Goal: Information Seeking & Learning: Understand process/instructions

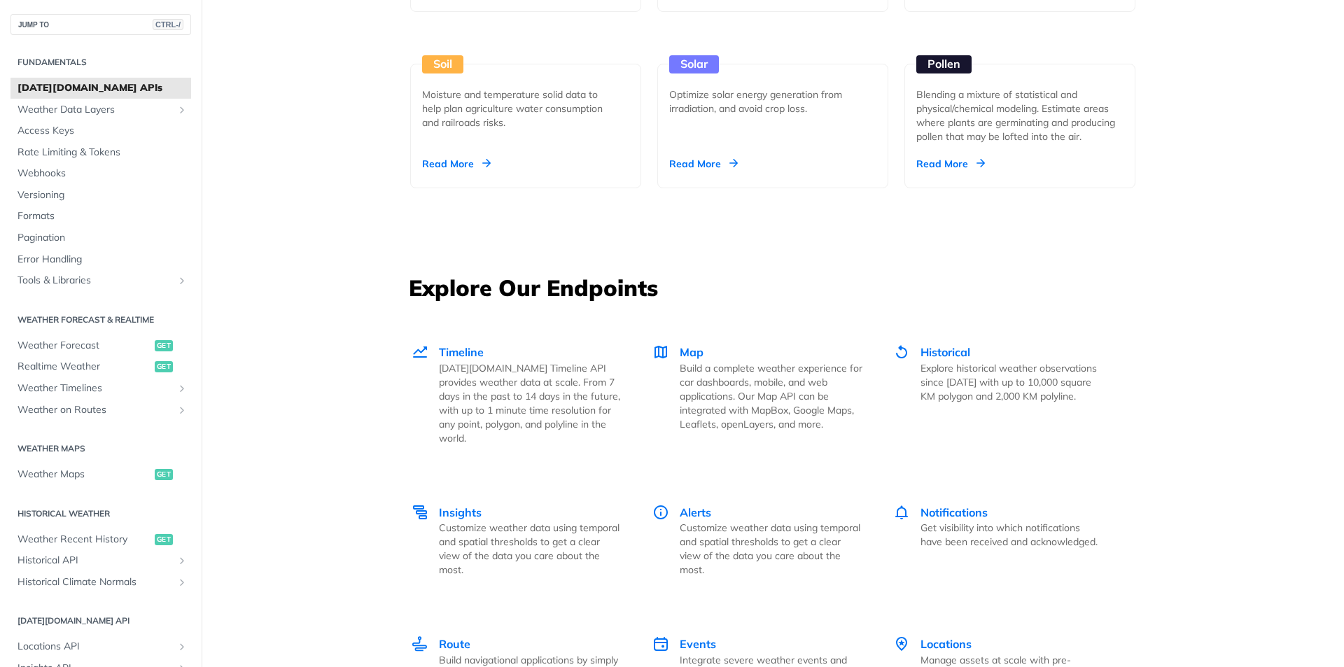
scroll to position [1820, 0]
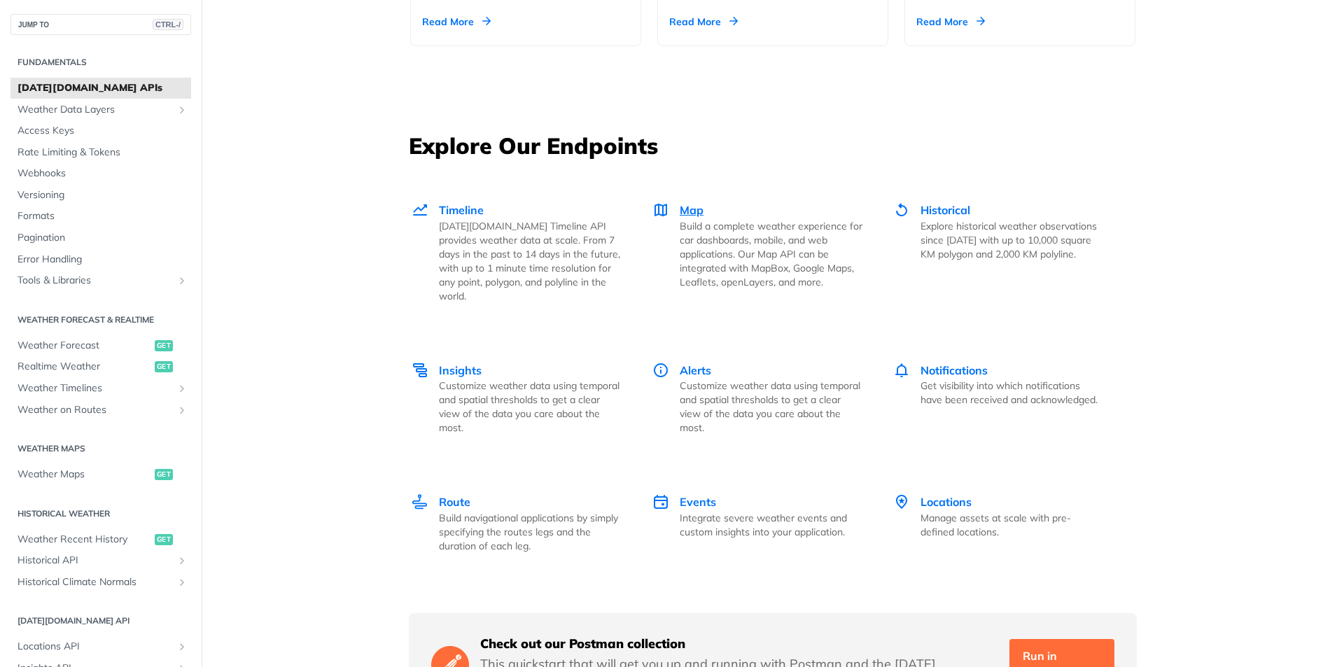
click at [684, 216] on span "Map" at bounding box center [692, 210] width 24 height 14
click at [931, 208] on span "Historical" at bounding box center [945, 210] width 50 height 14
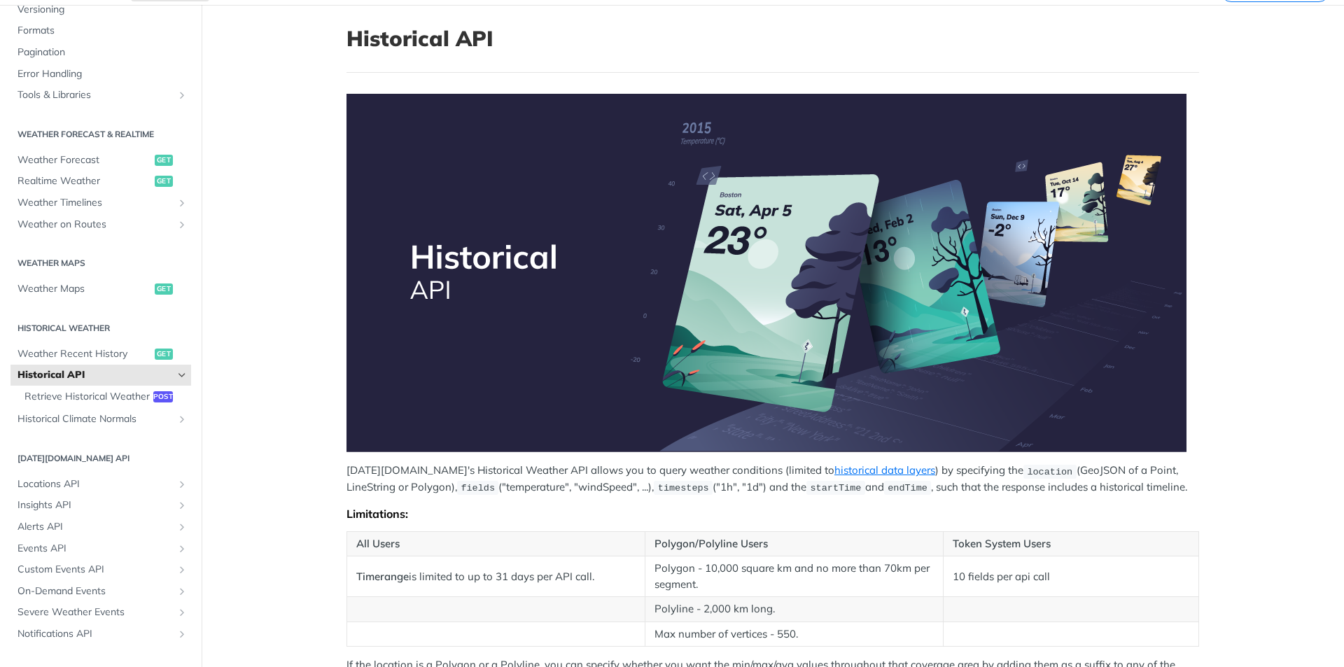
scroll to position [210, 0]
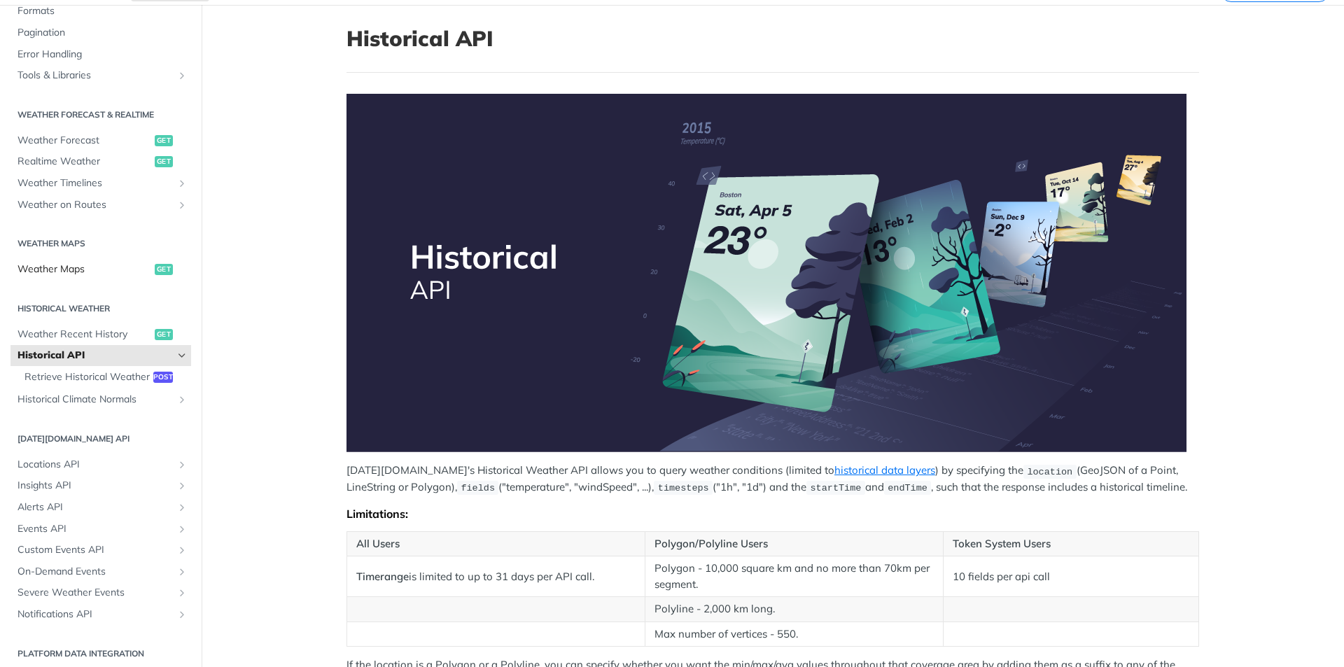
click at [72, 265] on span "Weather Maps" at bounding box center [84, 269] width 134 height 14
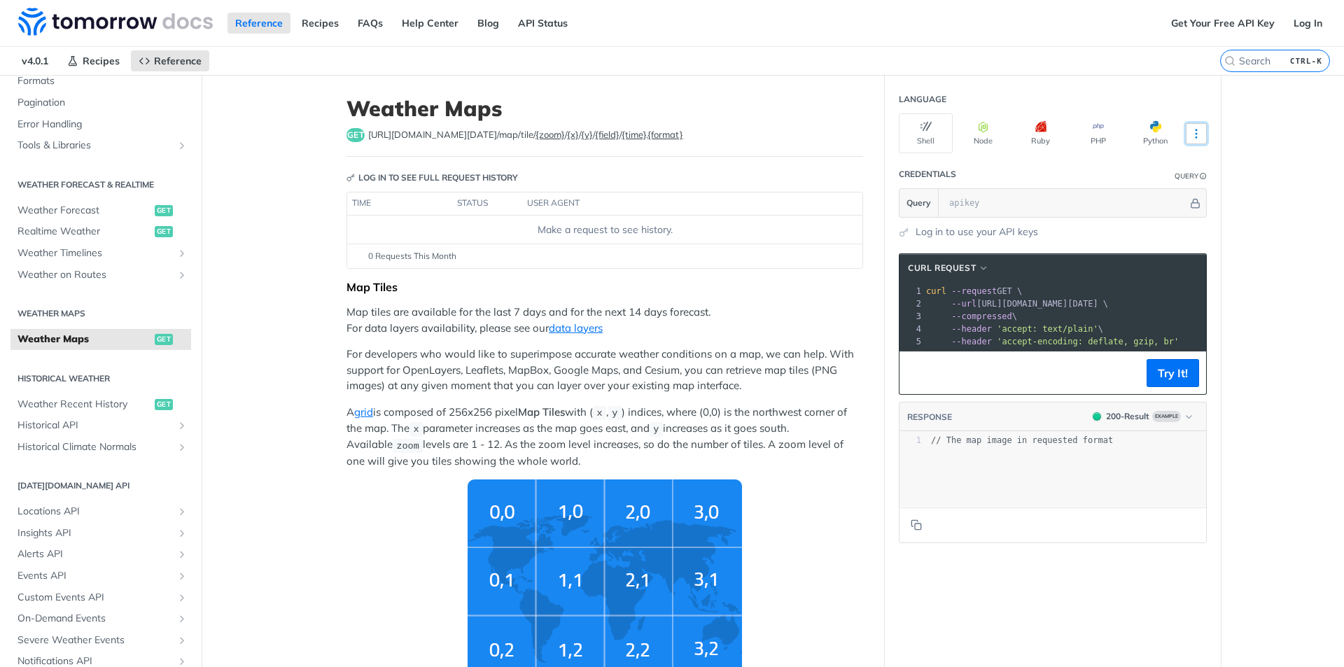
click at [1192, 137] on icon "More ellipsis" at bounding box center [1196, 133] width 13 height 13
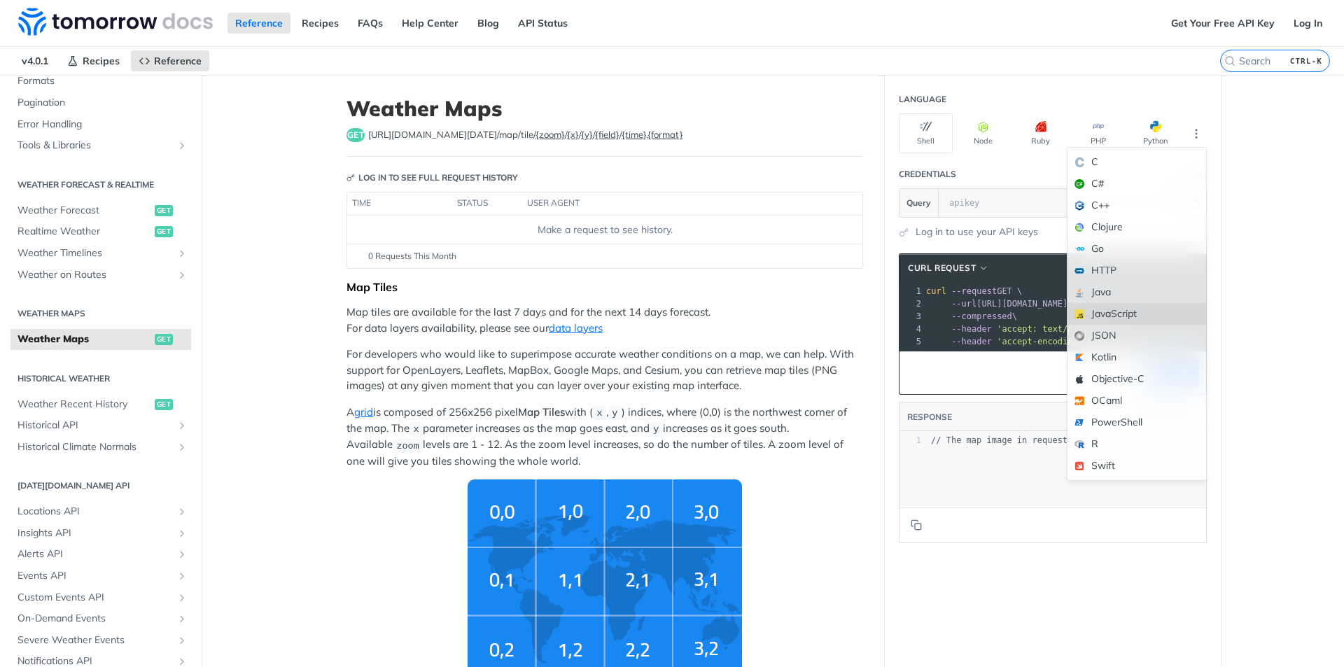
click at [1087, 315] on div "JavaScript" at bounding box center [1136, 314] width 139 height 22
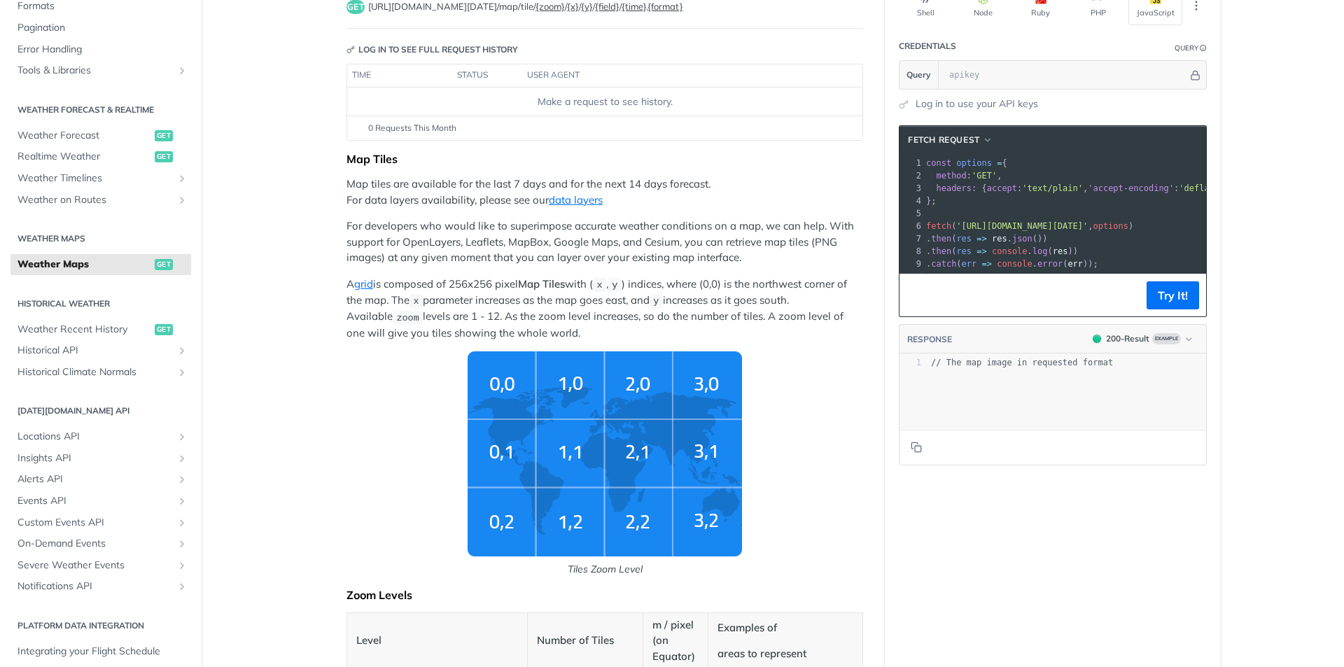
scroll to position [140, 0]
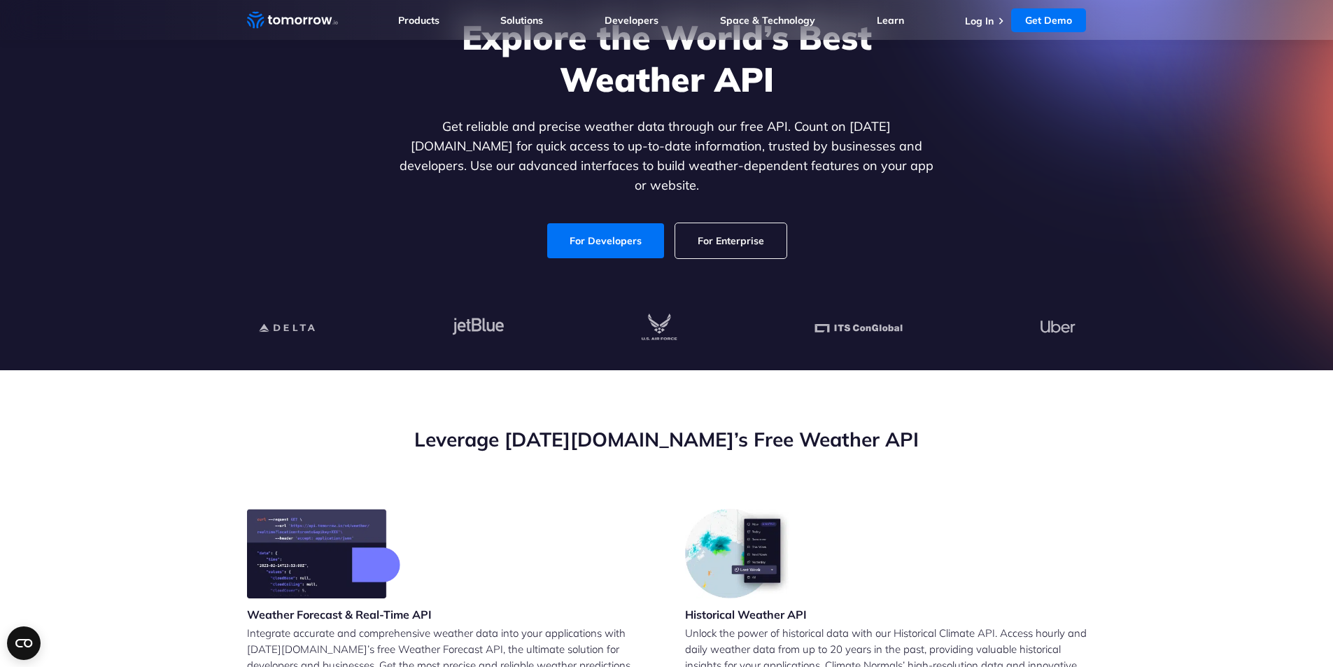
scroll to position [140, 0]
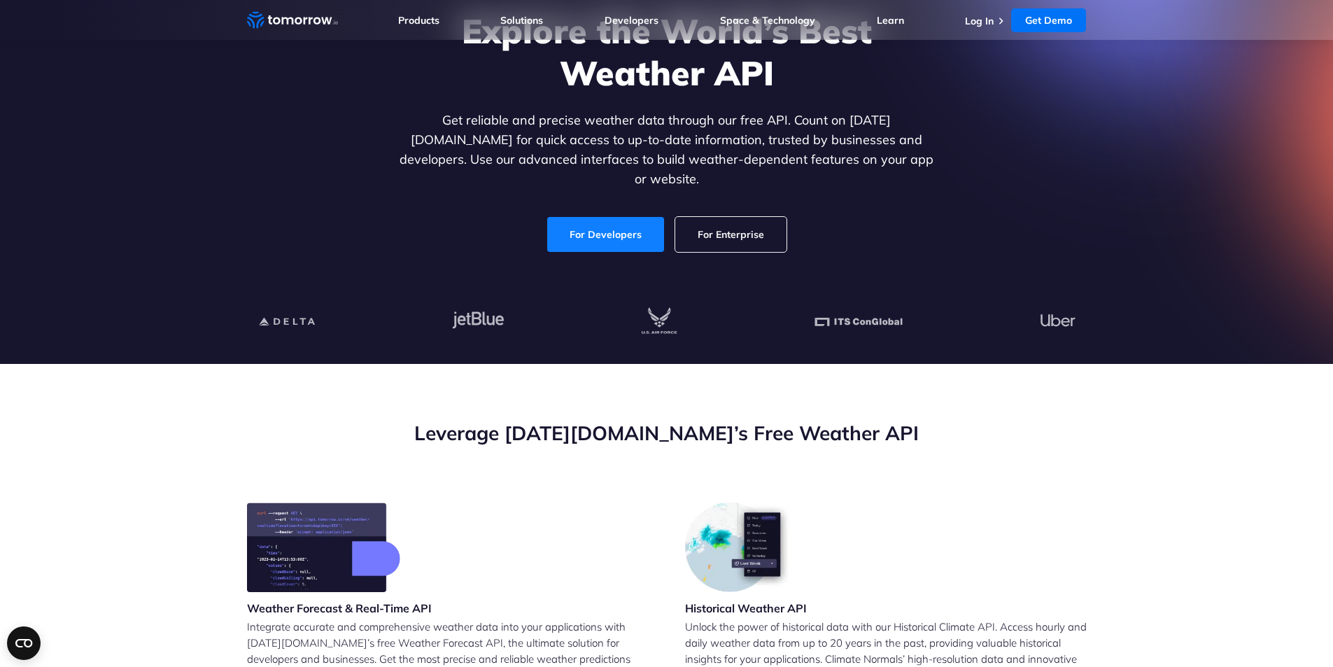
click at [606, 217] on link "For Developers" at bounding box center [605, 234] width 117 height 35
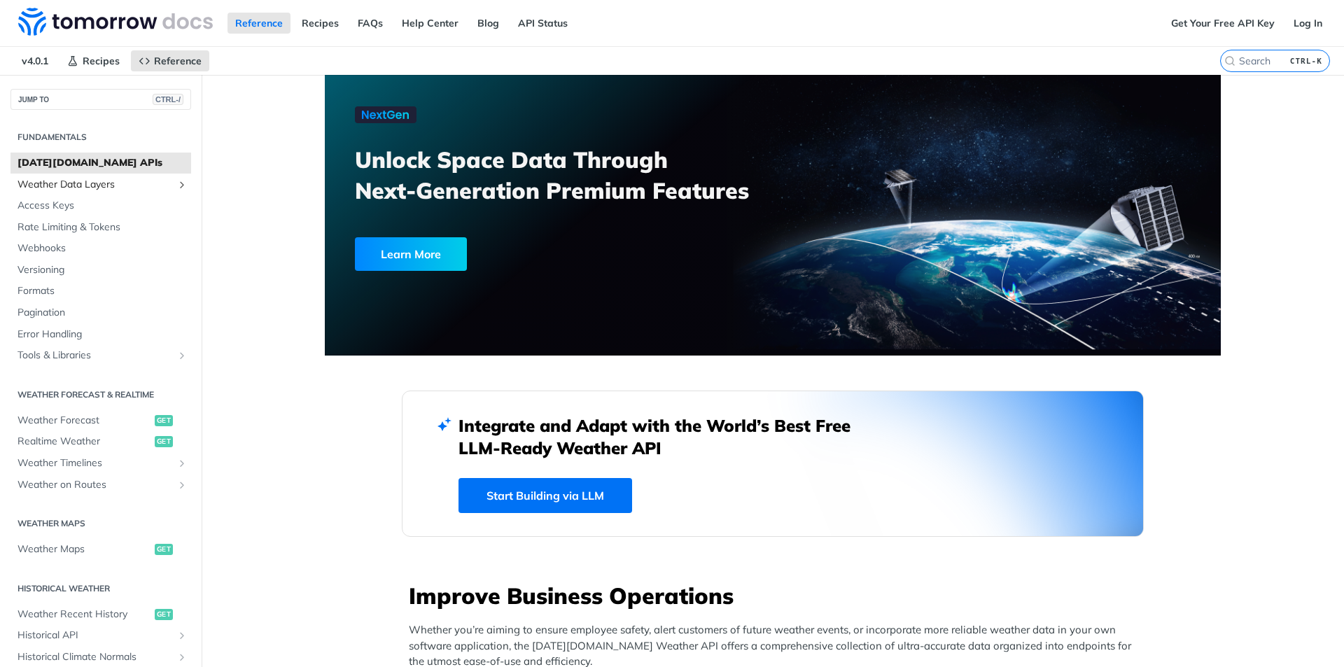
click at [155, 194] on link "Weather Data Layers" at bounding box center [100, 184] width 181 height 21
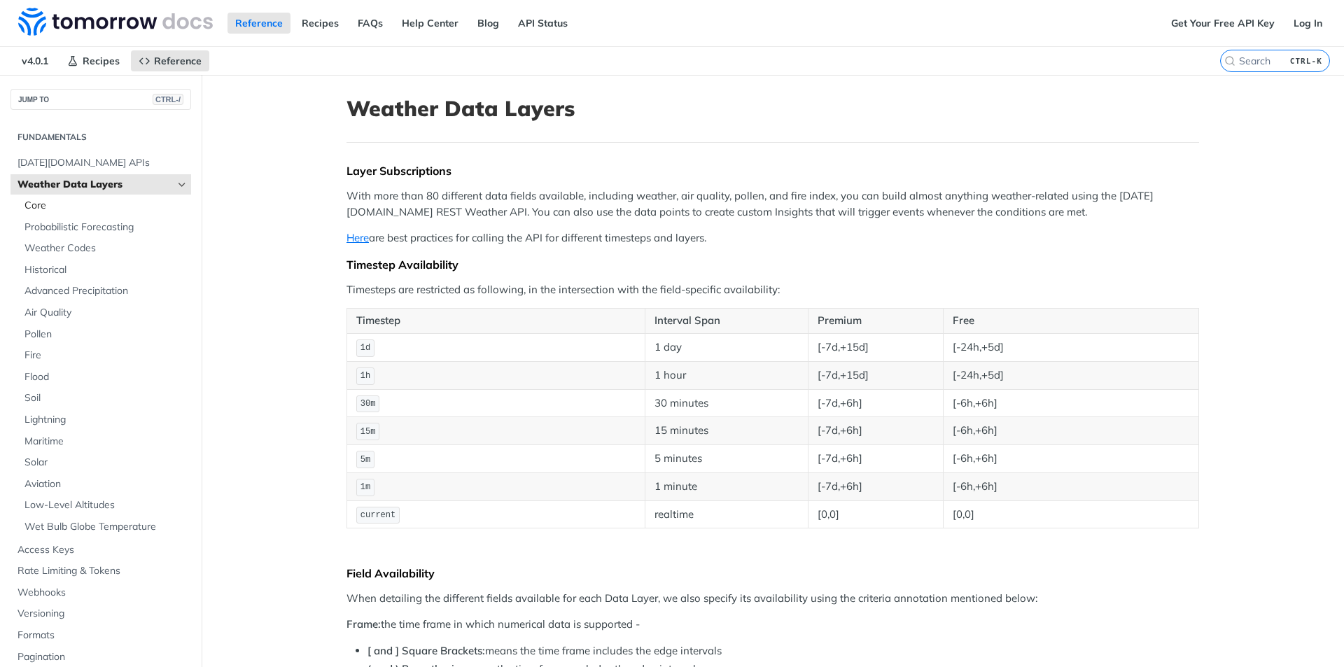
click at [65, 206] on span "Core" at bounding box center [105, 206] width 163 height 14
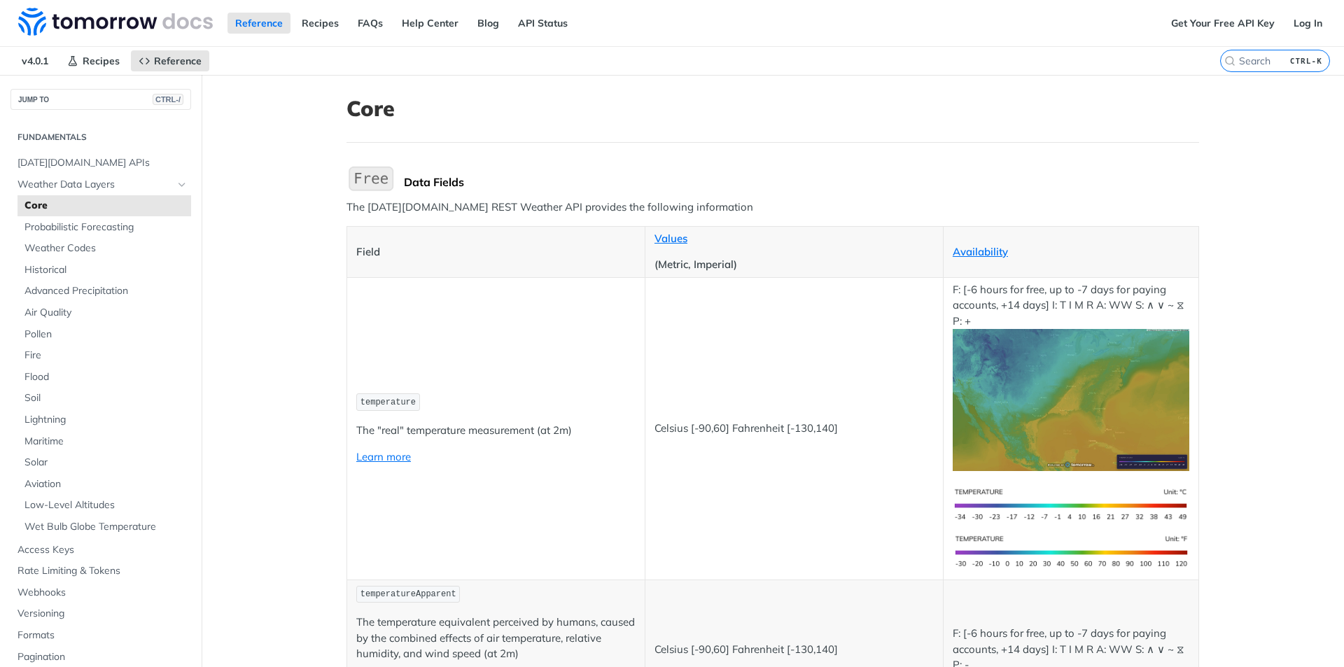
click at [371, 177] on img "Expand image" at bounding box center [370, 178] width 49 height 29
click at [404, 164] on span "Expand image" at bounding box center [404, 164] width 0 height 0
click at [371, 455] on link "Learn more" at bounding box center [383, 456] width 55 height 13
click at [1218, 22] on link "Get Your Free API Key" at bounding box center [1222, 23] width 119 height 21
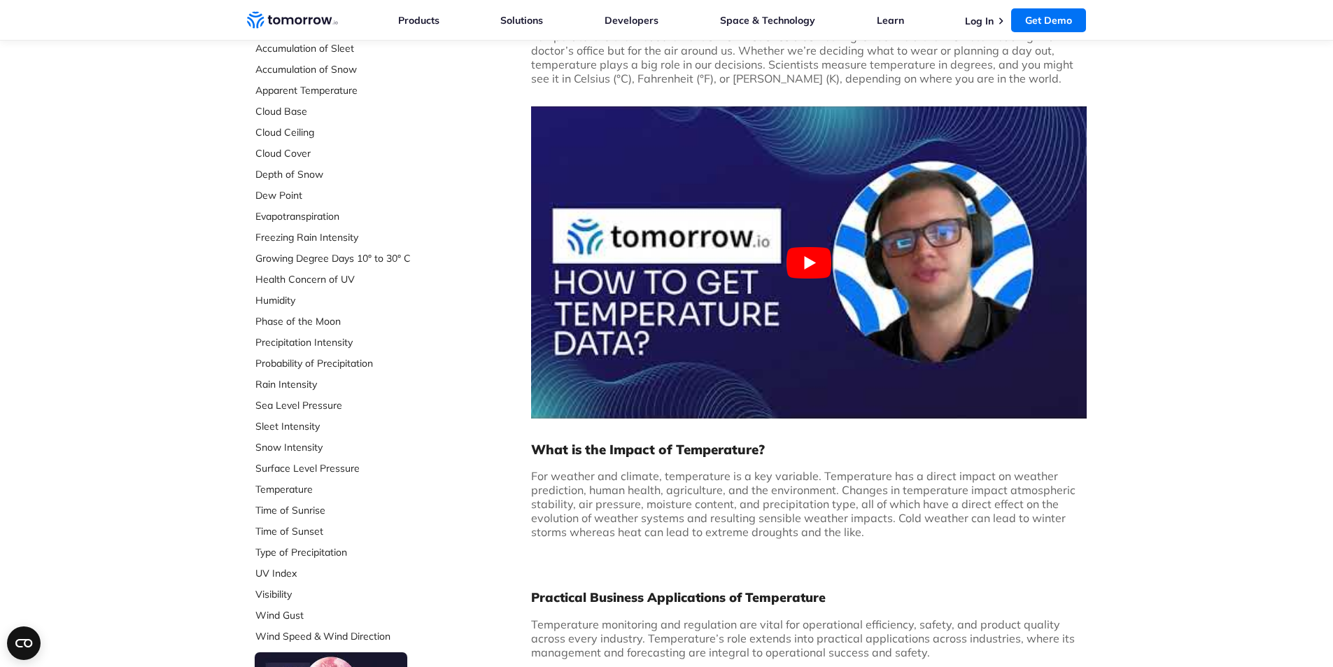
scroll to position [210, 0]
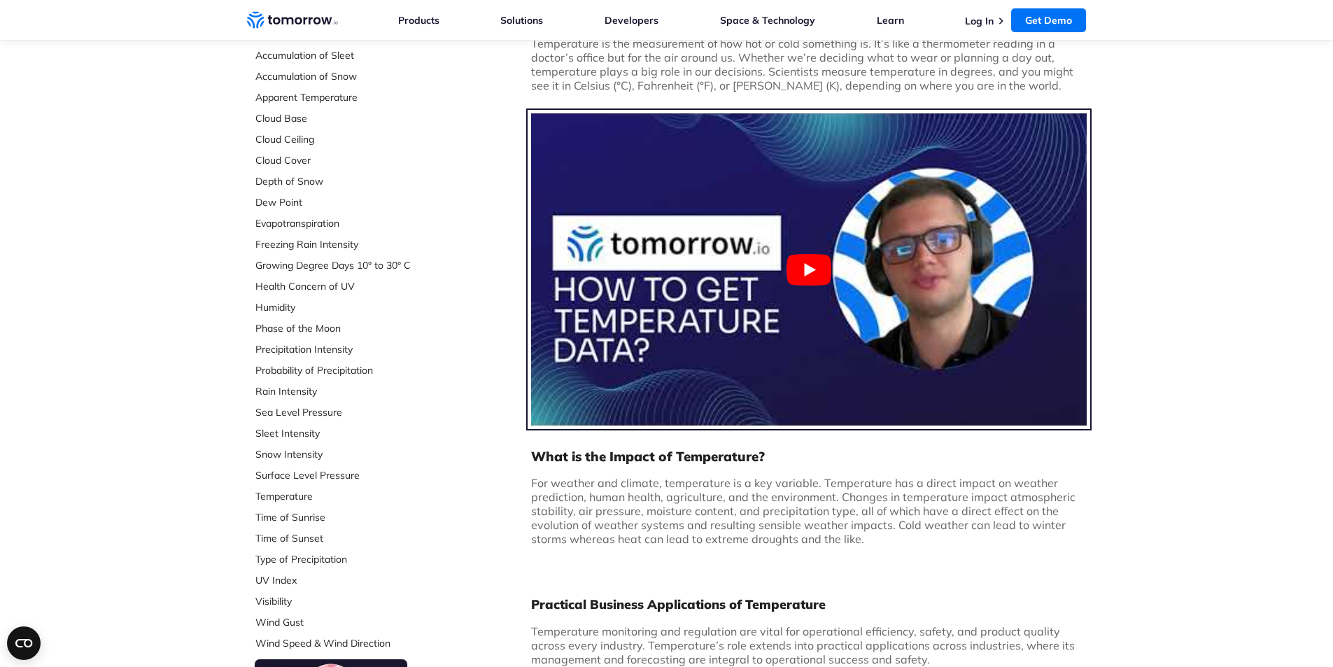
click at [696, 282] on button "Play Youtube video" at bounding box center [809, 269] width 556 height 312
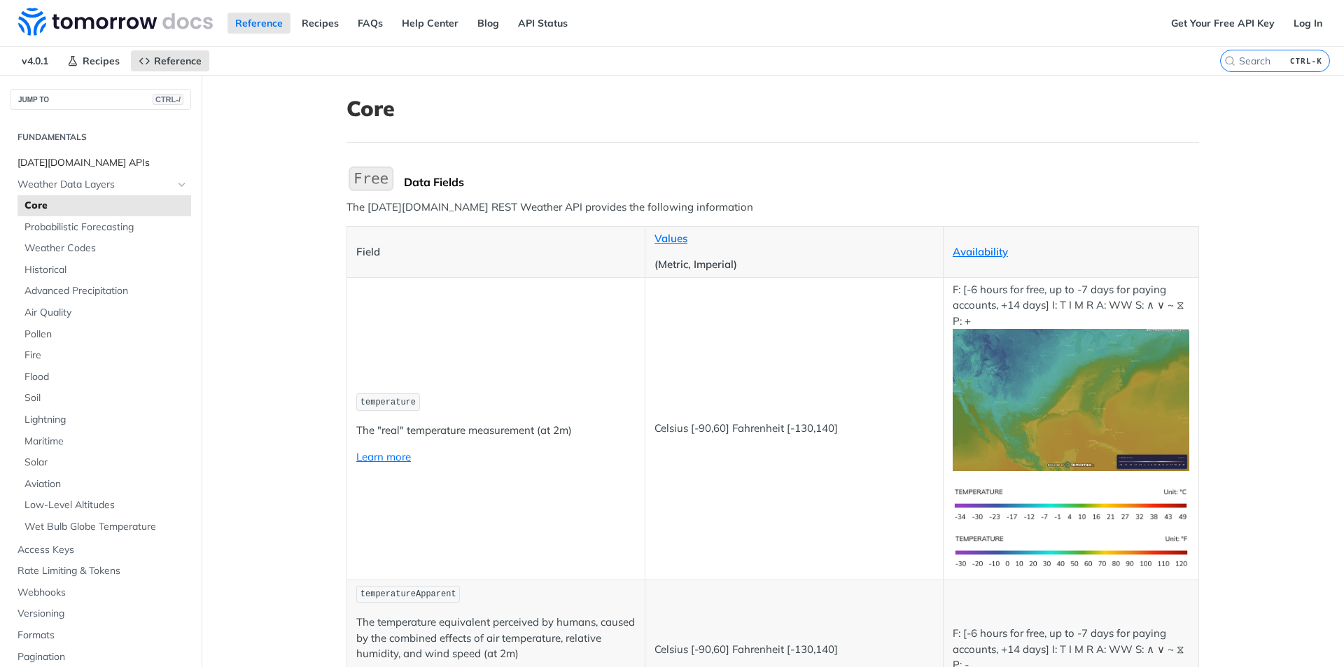
click at [89, 163] on span "Tomorrow.io APIs" at bounding box center [102, 163] width 170 height 14
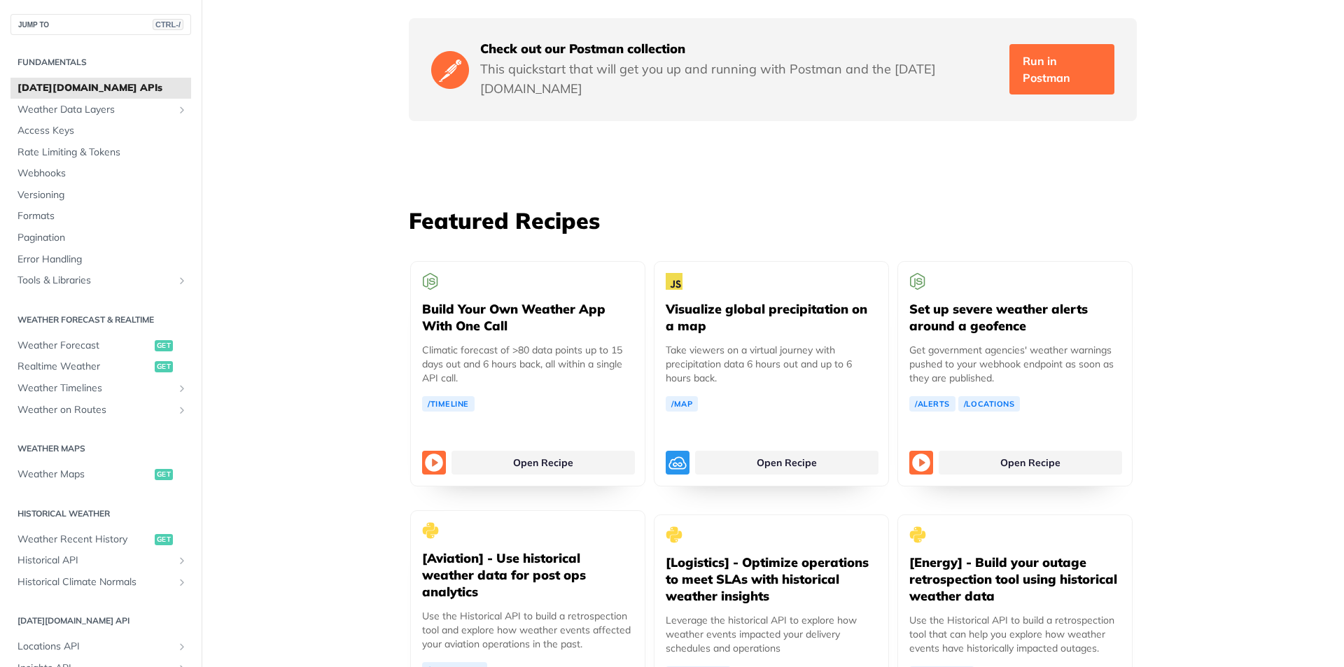
scroll to position [2450, 0]
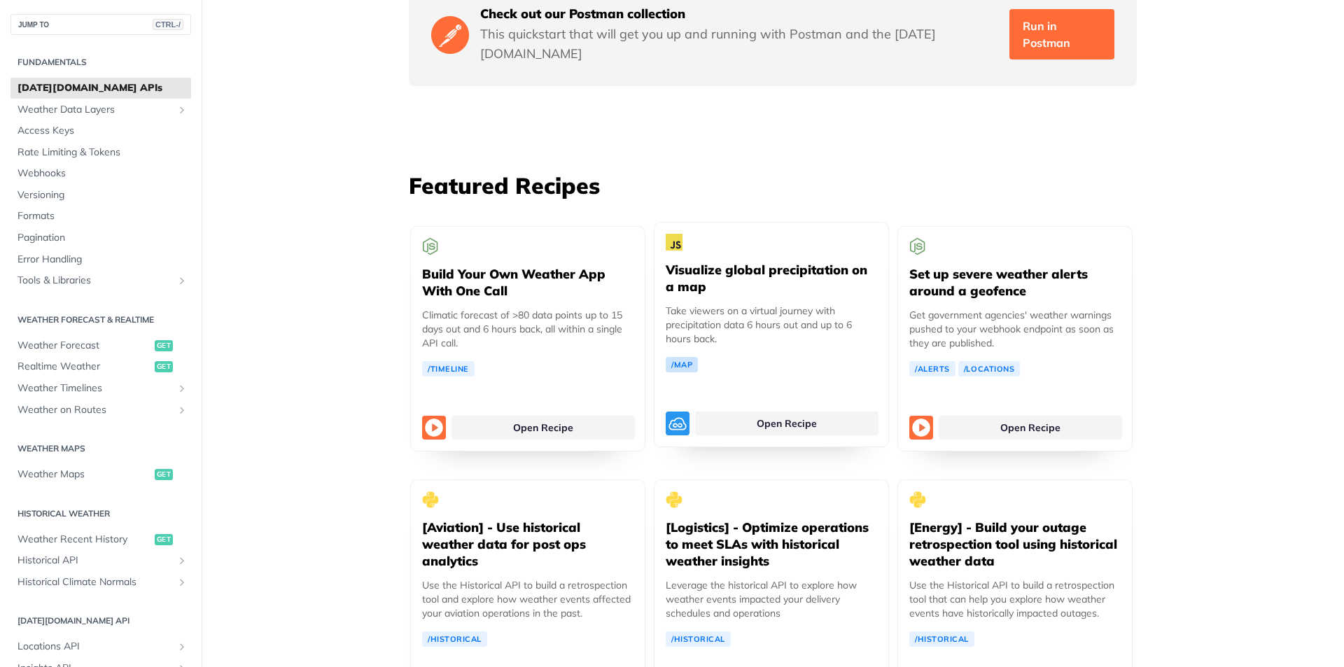
click at [676, 357] on link "/Map" at bounding box center [682, 364] width 32 height 15
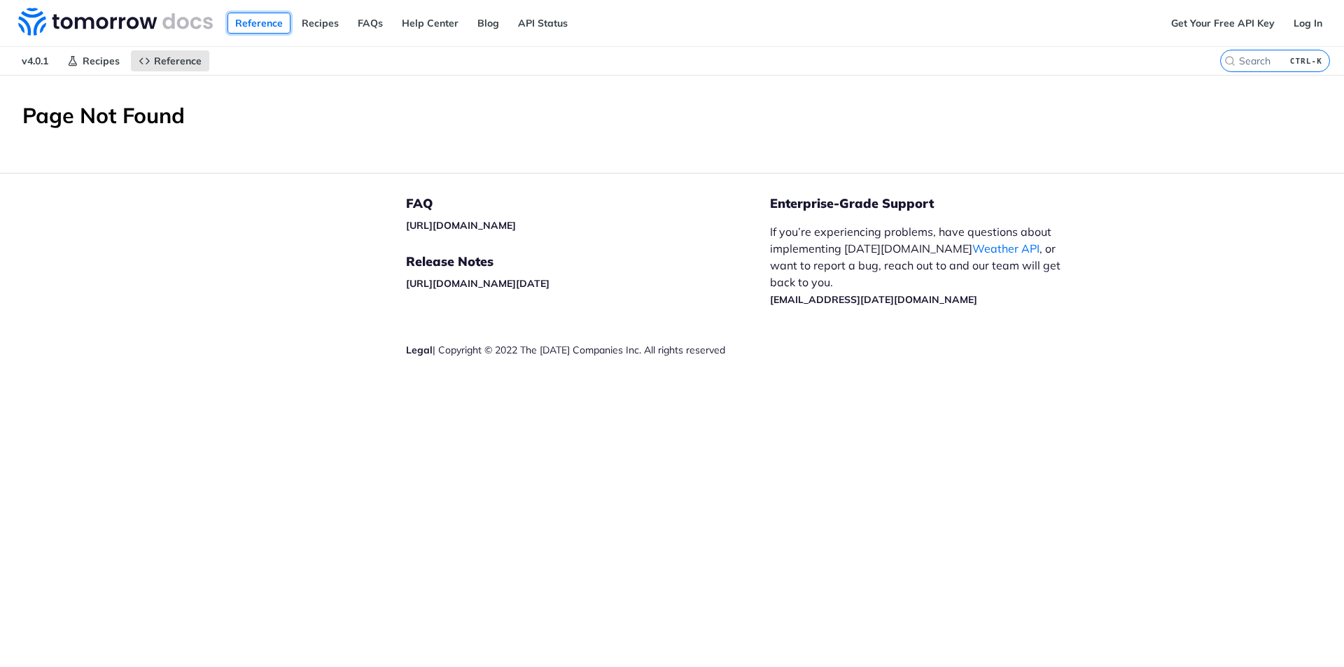
click at [248, 22] on link "Reference" at bounding box center [258, 23] width 63 height 21
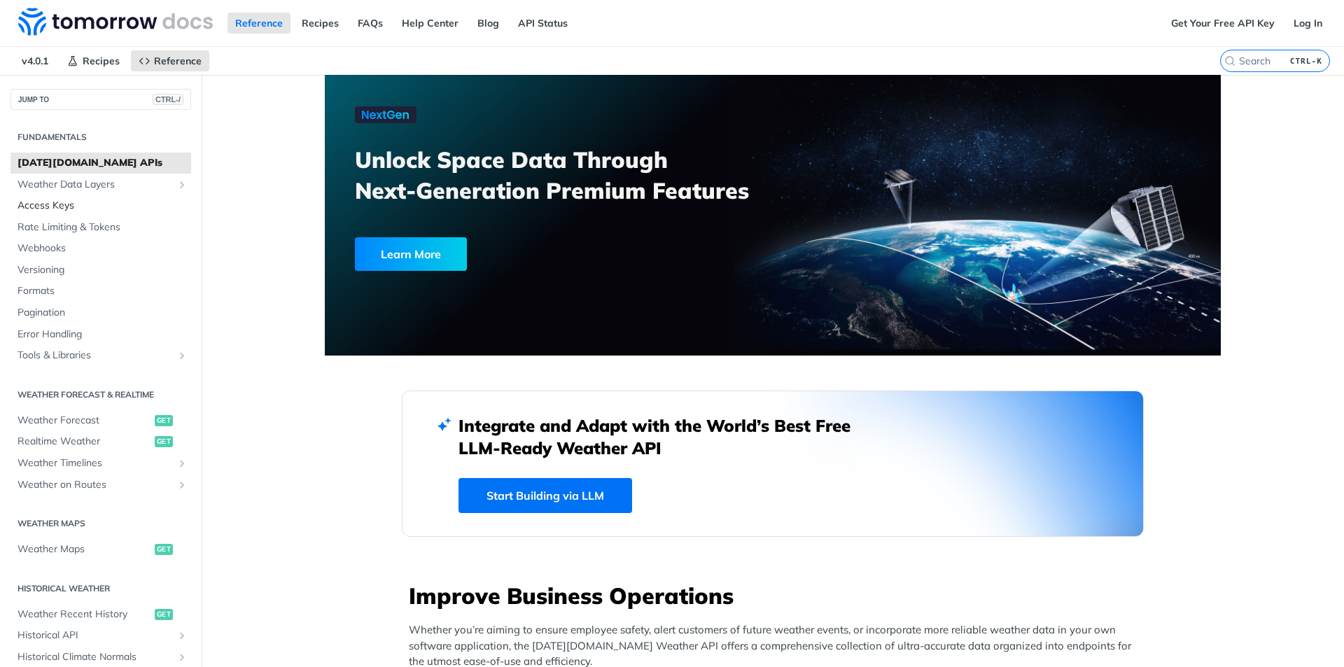
click at [53, 202] on span "Access Keys" at bounding box center [102, 206] width 170 height 14
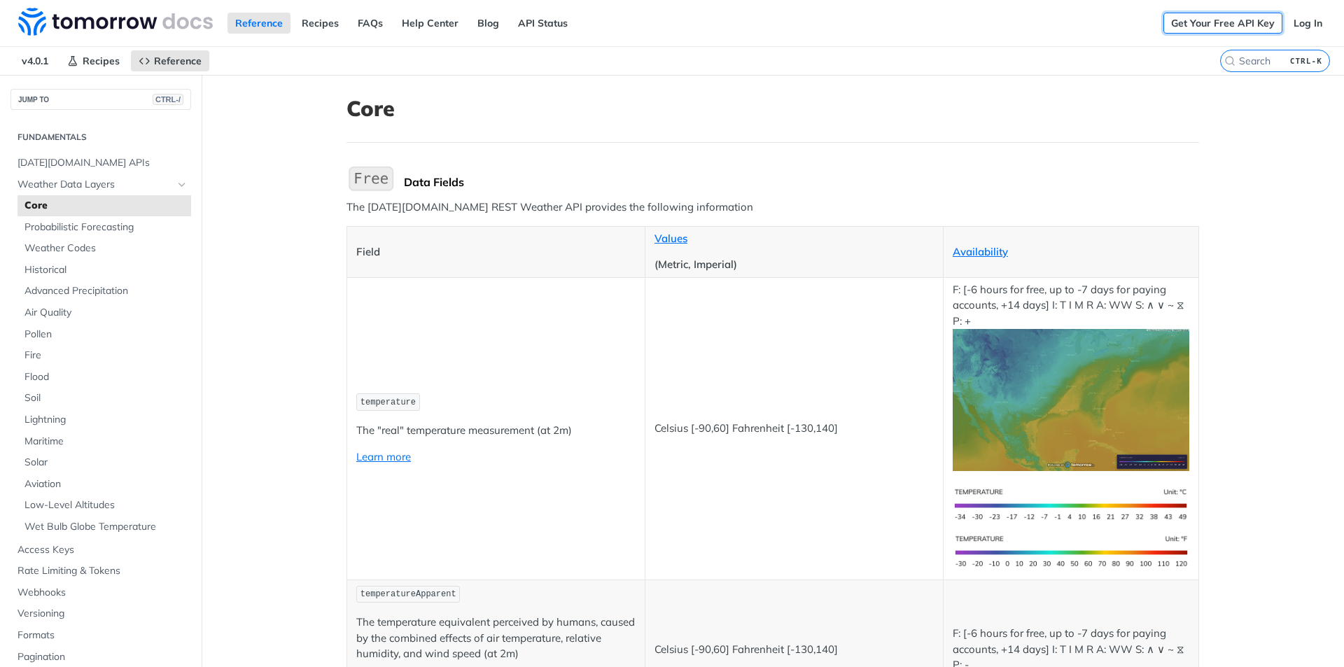
click at [1230, 20] on link "Get Your Free API Key" at bounding box center [1222, 23] width 119 height 21
click at [92, 206] on span "Core" at bounding box center [105, 206] width 163 height 14
drag, startPoint x: 496, startPoint y: 500, endPoint x: 482, endPoint y: 493, distance: 15.6
click at [495, 500] on td "temperature The "real" temperature measurement (at 2m) Learn more" at bounding box center [496, 428] width 298 height 302
click at [387, 458] on link "Learn more" at bounding box center [383, 456] width 55 height 13
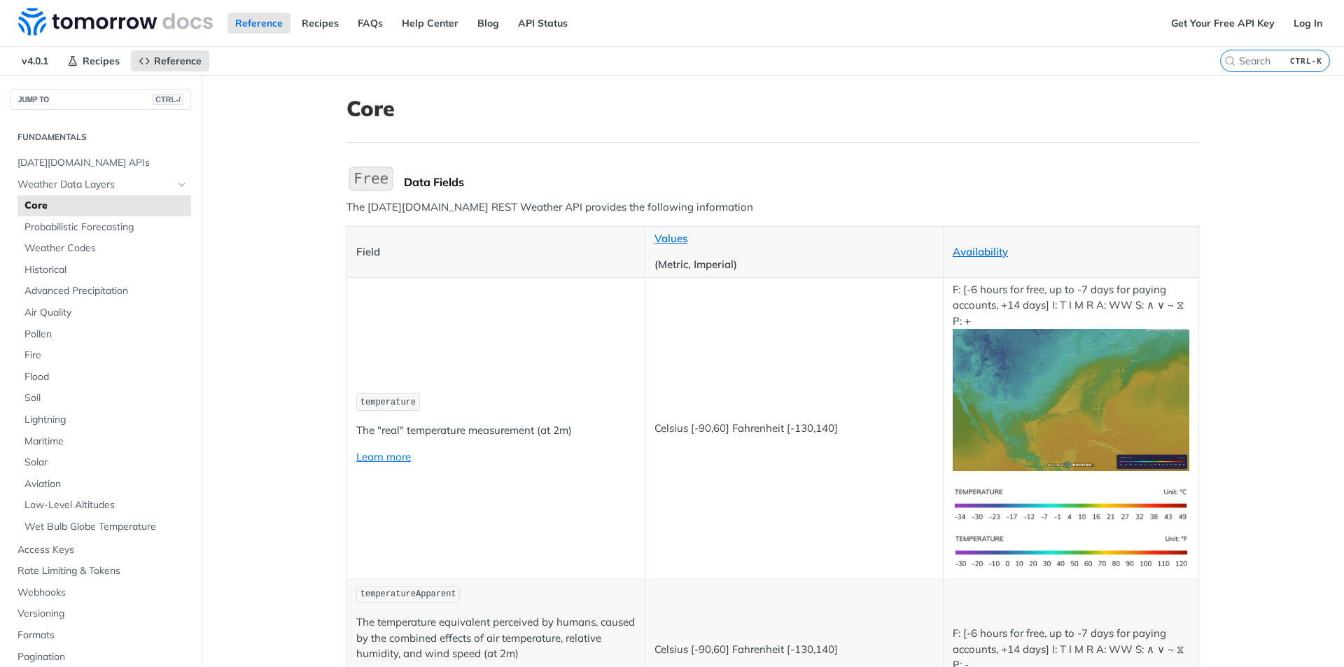
click at [771, 433] on p "Celsius [-90,60] Fahrenheit [-130,140]" at bounding box center [793, 429] width 279 height 16
click at [1080, 436] on img "Expand image" at bounding box center [1071, 400] width 237 height 142
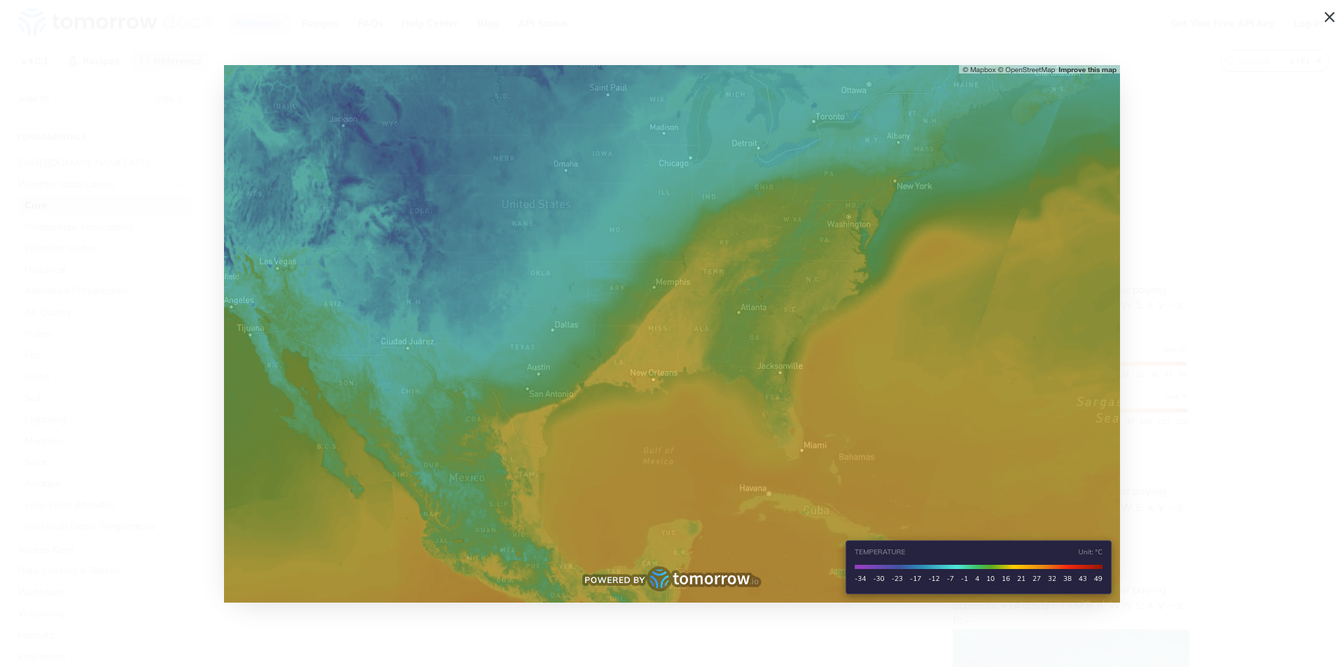
click at [1128, 330] on span "Collapse image" at bounding box center [672, 333] width 1344 height 667
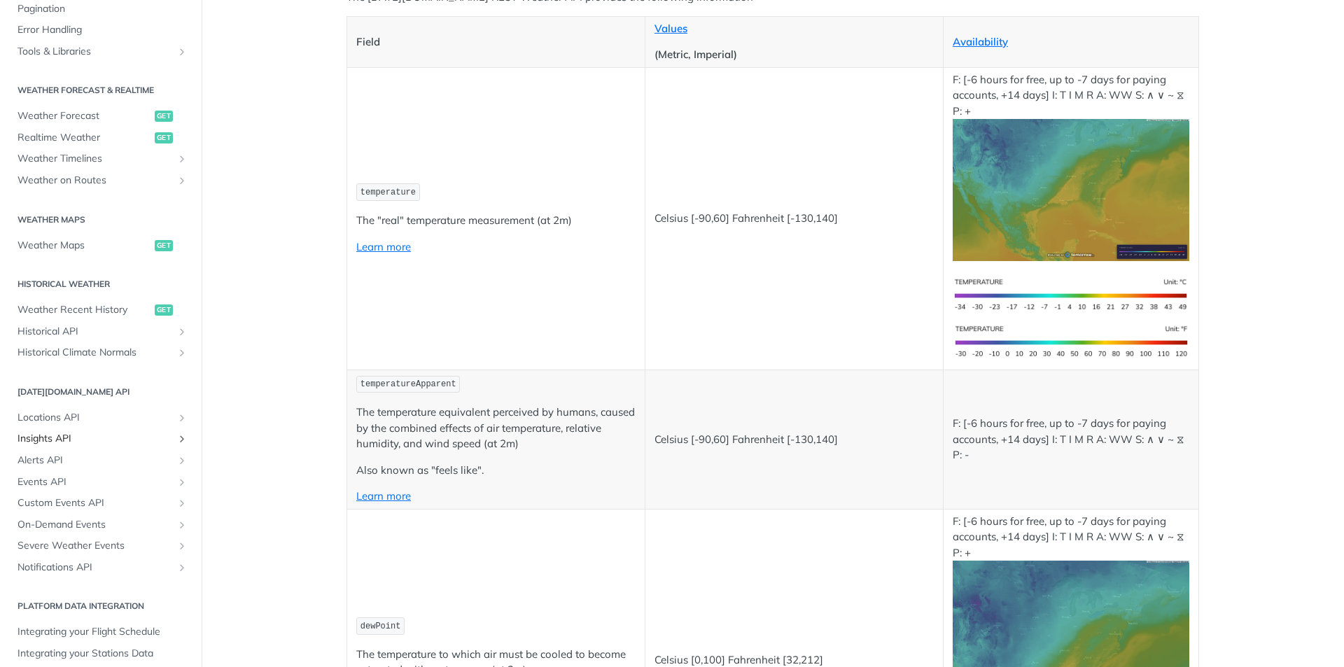
scroll to position [607, 0]
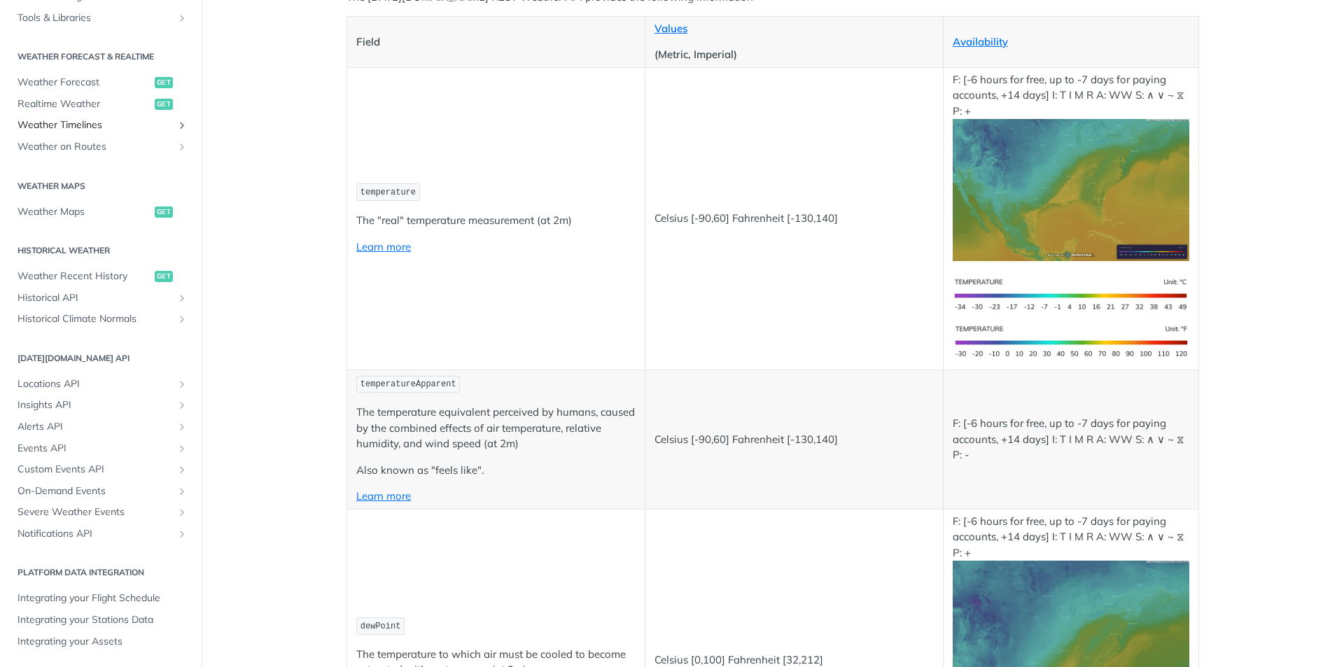
click at [176, 124] on icon "Show subpages for Weather Timelines" at bounding box center [181, 125] width 11 height 11
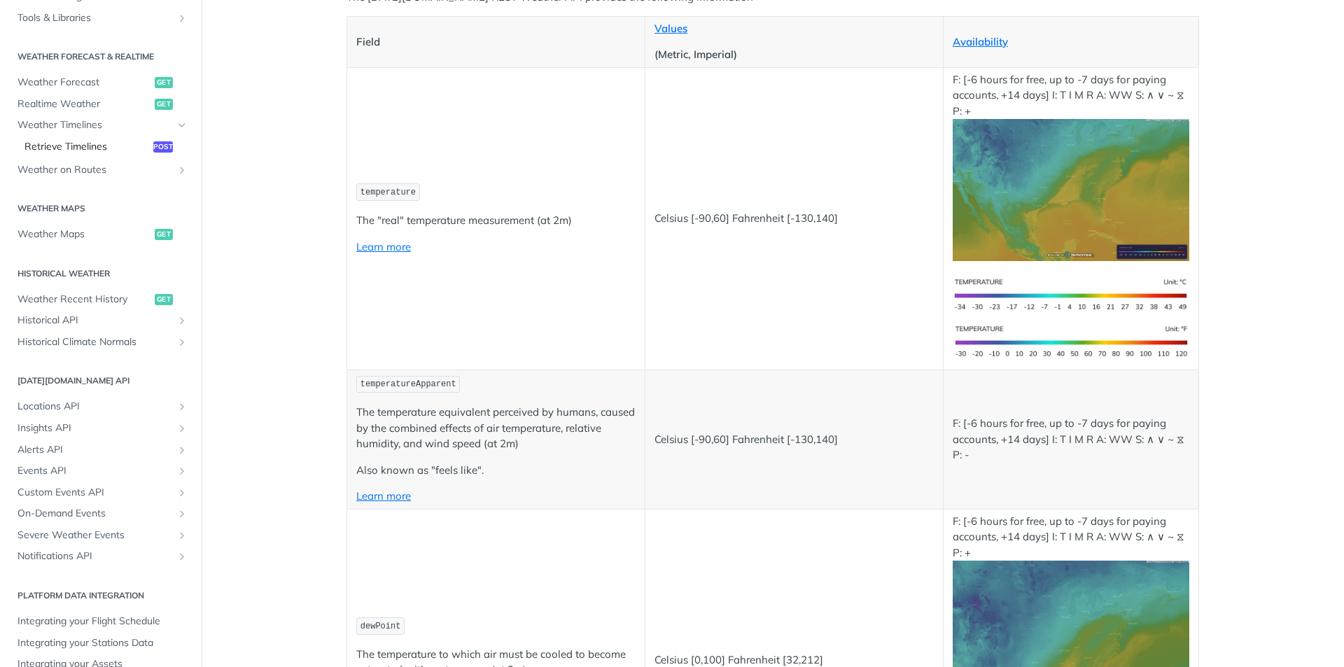
click at [72, 144] on span "Retrieve Timelines" at bounding box center [86, 147] width 125 height 14
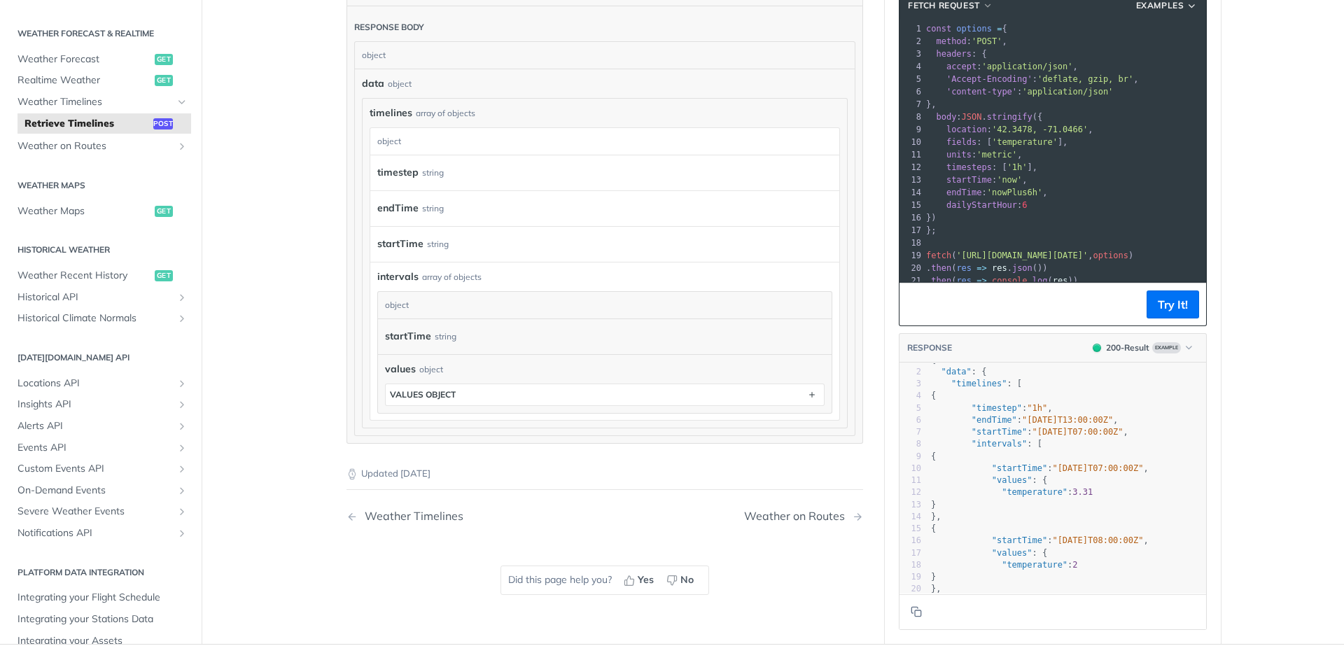
scroll to position [1, 0]
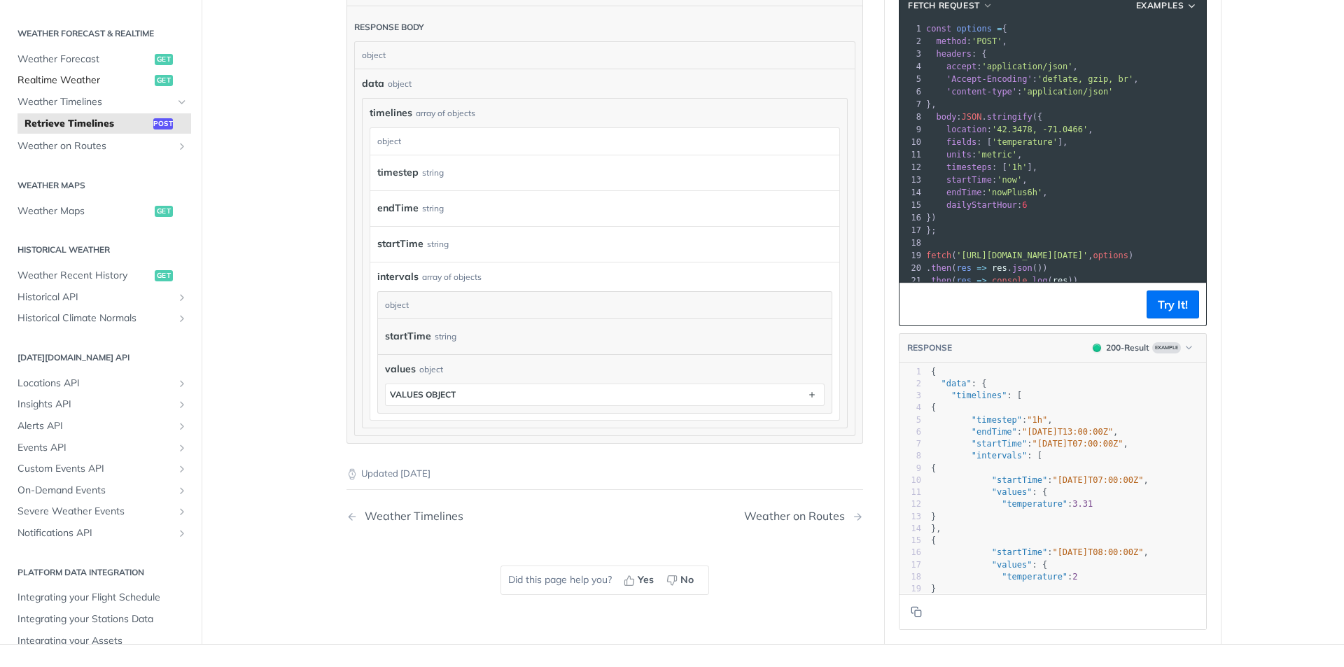
click at [113, 87] on span "Realtime Weather" at bounding box center [84, 80] width 134 height 14
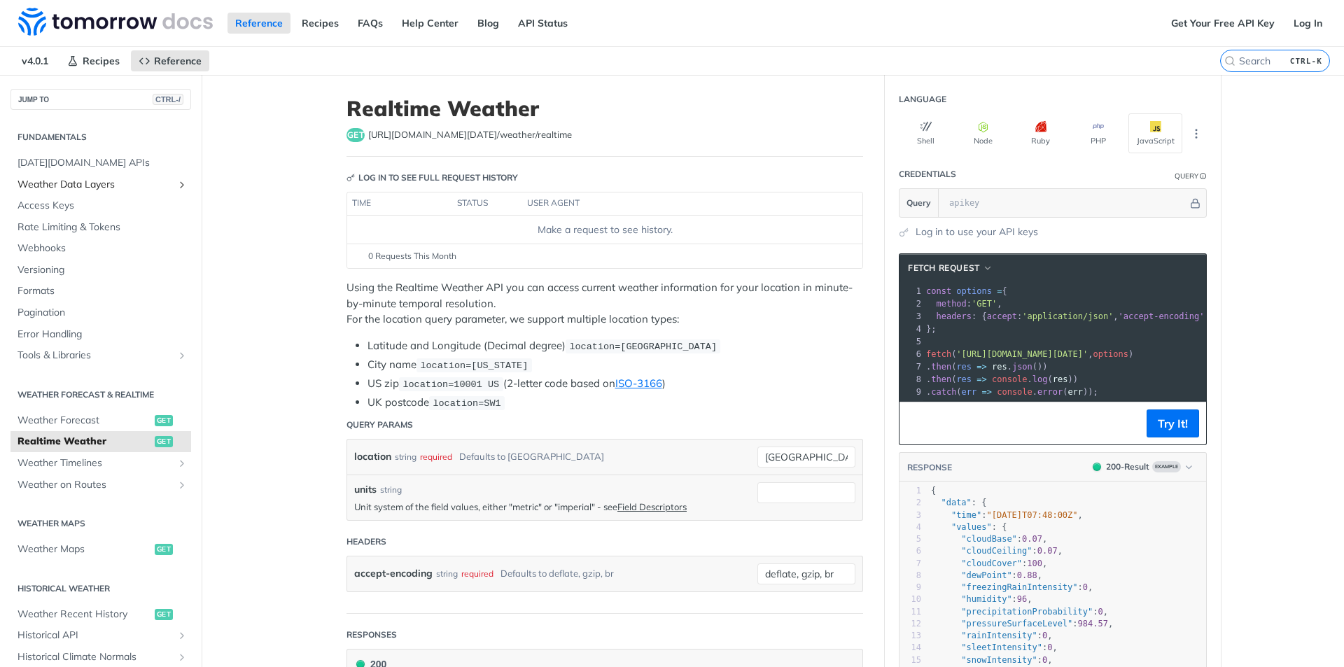
click at [159, 180] on span "Weather Data Layers" at bounding box center [94, 185] width 155 height 14
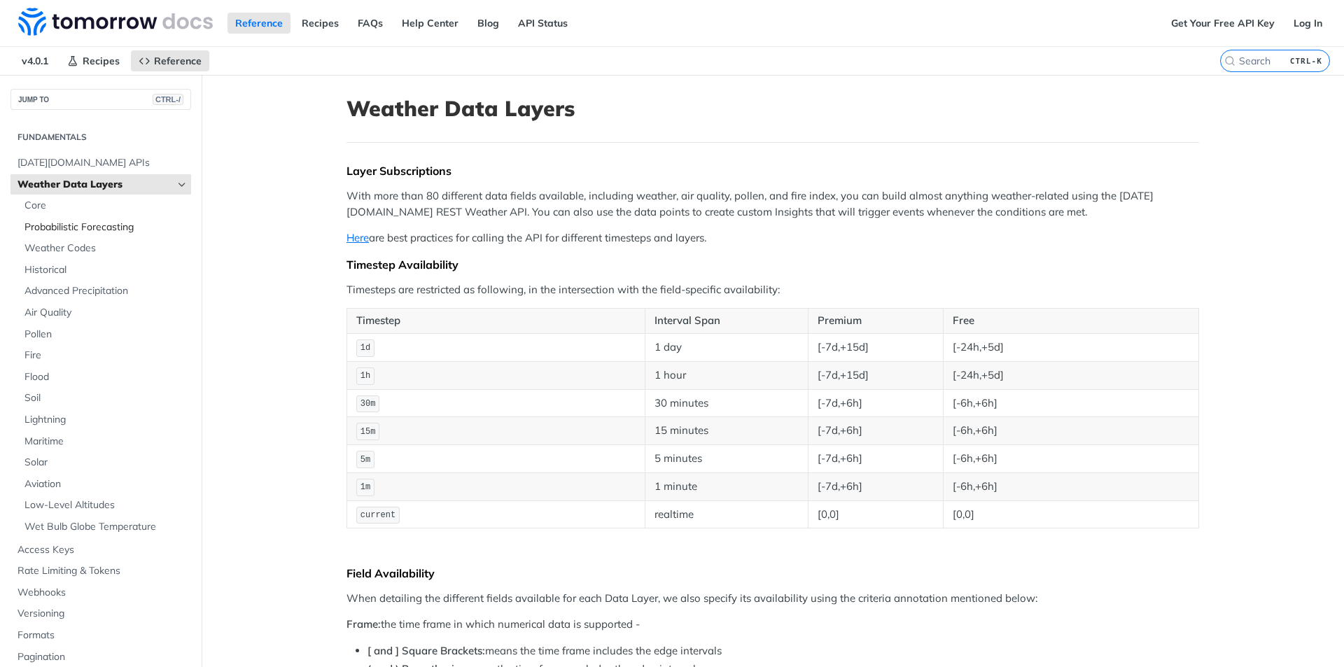
click at [68, 226] on span "Probabilistic Forecasting" at bounding box center [105, 227] width 163 height 14
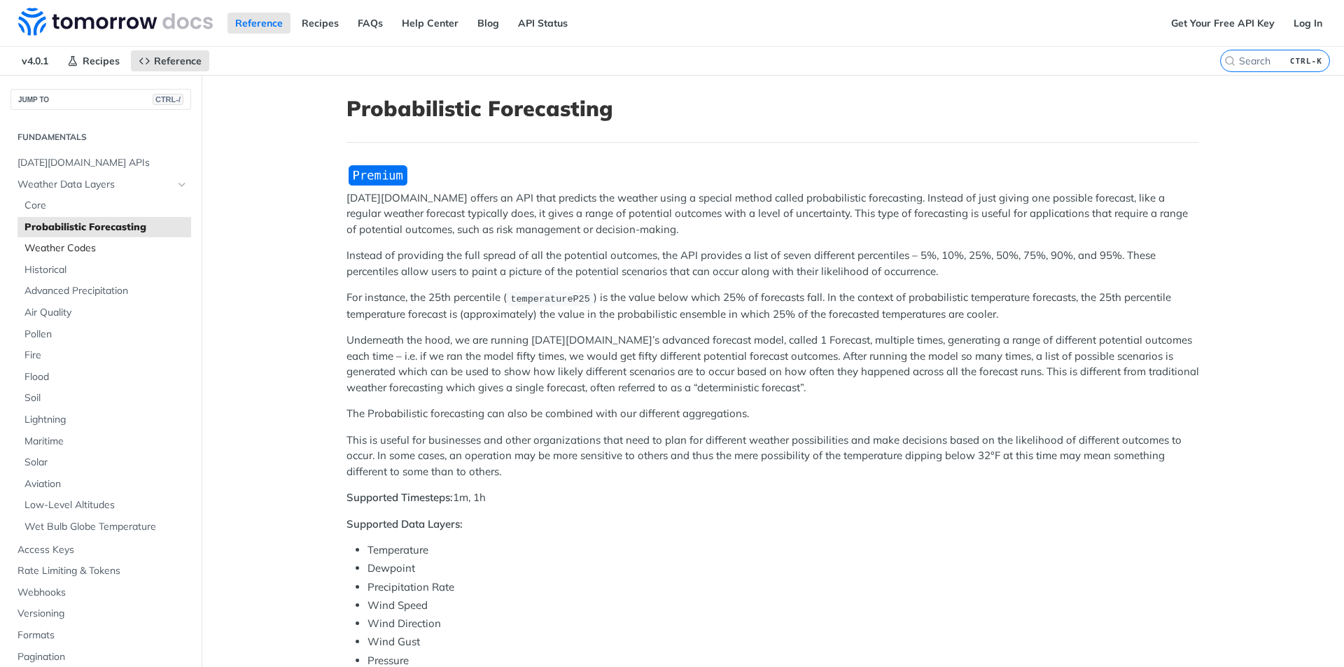
click at [62, 246] on span "Weather Codes" at bounding box center [105, 248] width 163 height 14
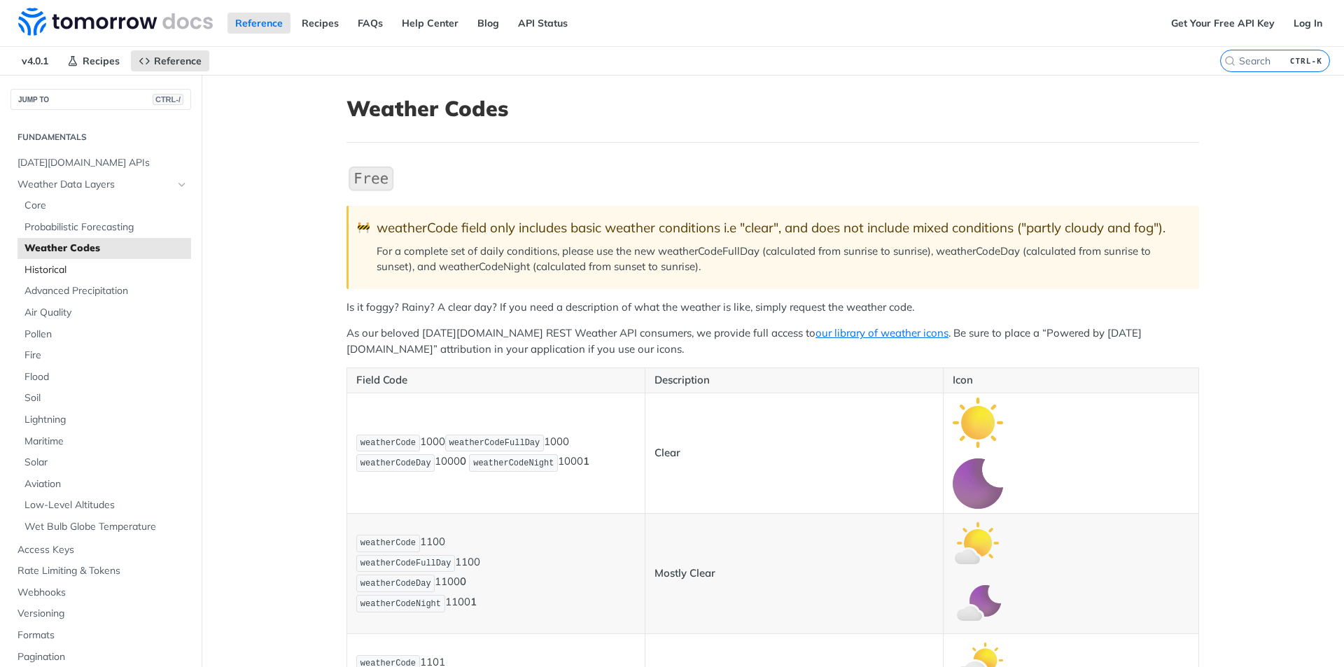
click at [54, 272] on span "Historical" at bounding box center [105, 270] width 163 height 14
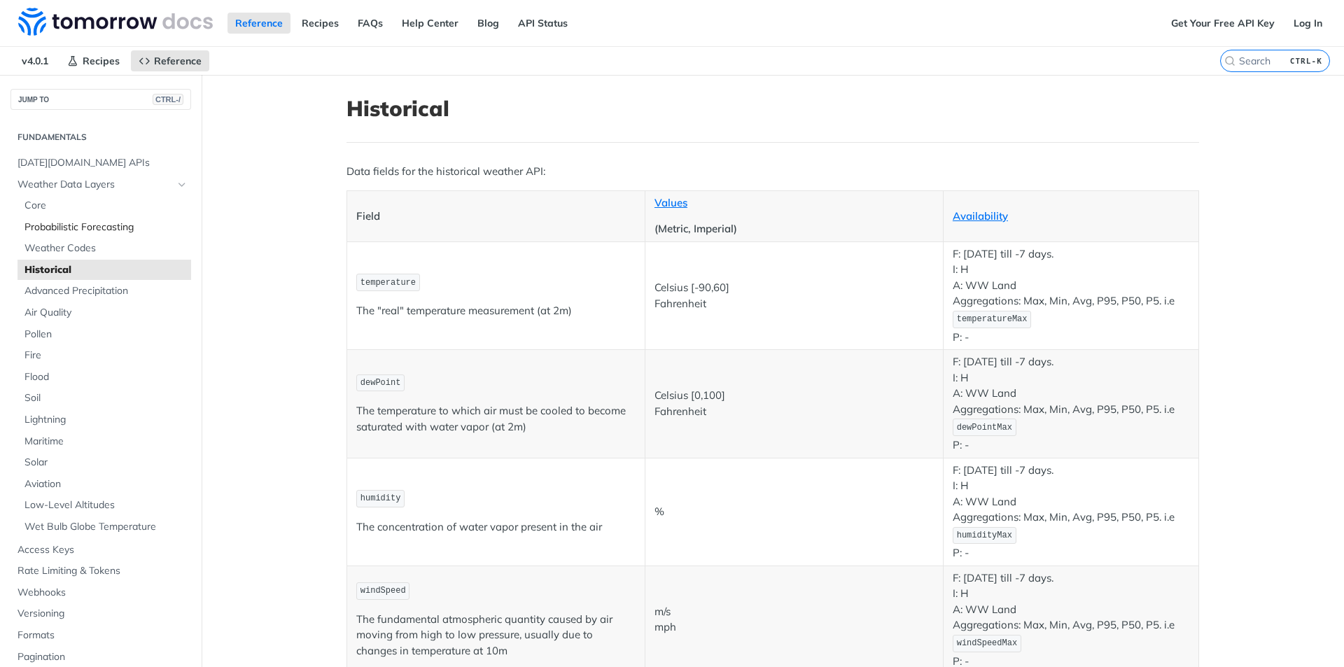
click at [41, 217] on link "Probabilistic Forecasting" at bounding box center [104, 227] width 174 height 21
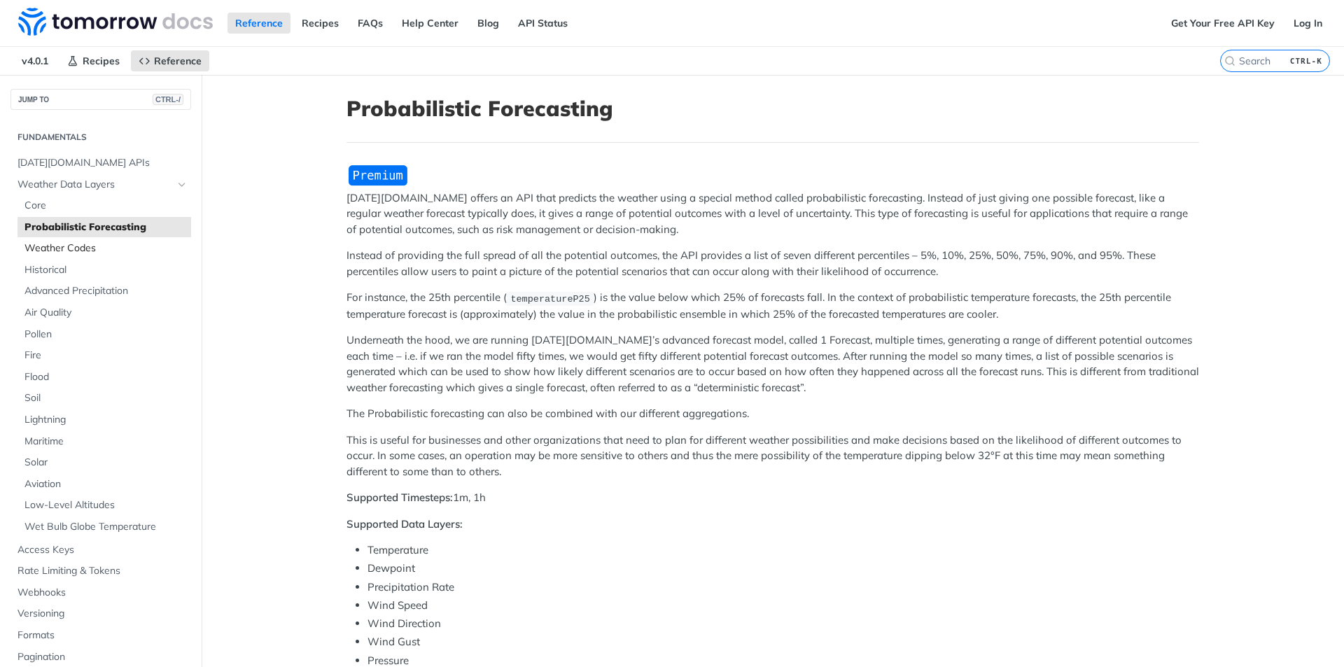
click at [37, 256] on link "Weather Codes" at bounding box center [104, 248] width 174 height 21
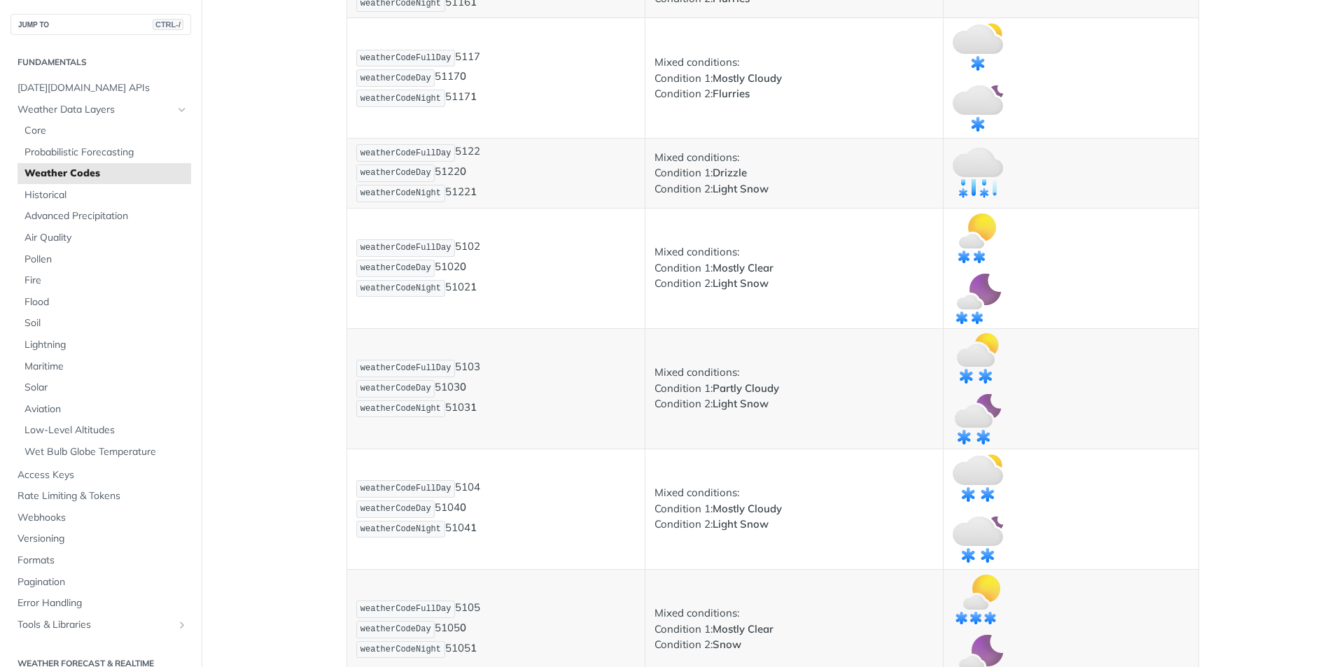
scroll to position [3359, 0]
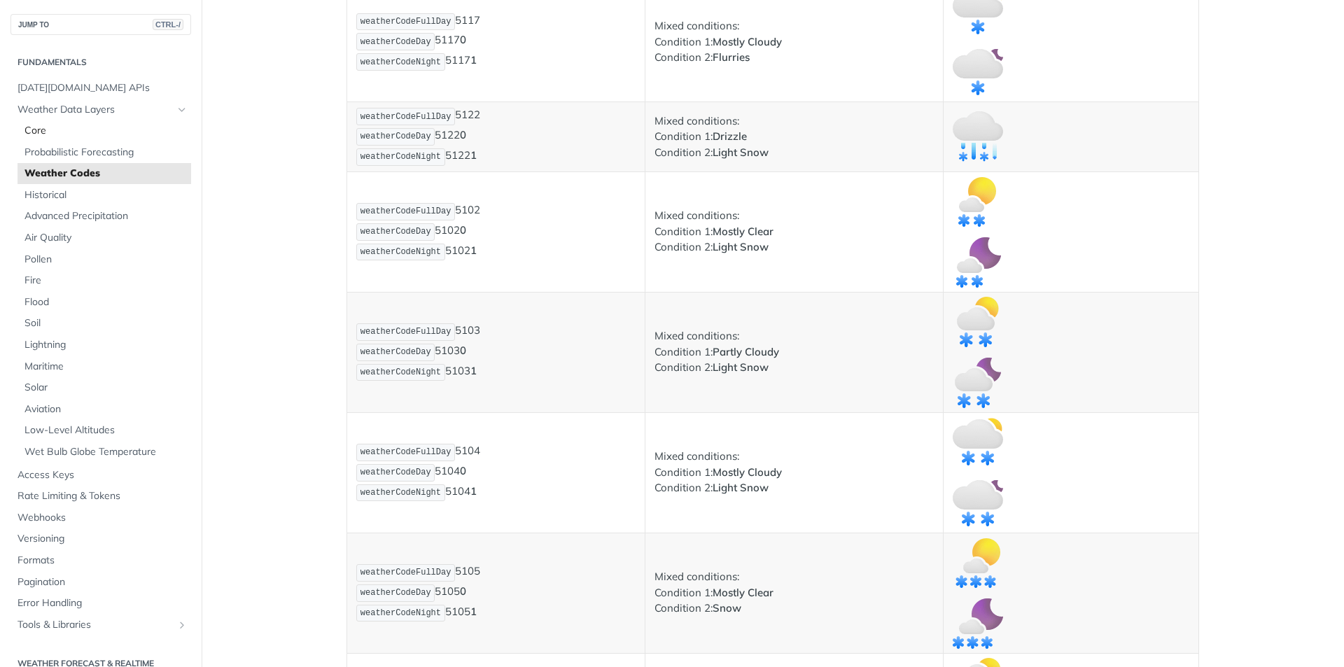
click at [34, 130] on span "Core" at bounding box center [105, 131] width 163 height 14
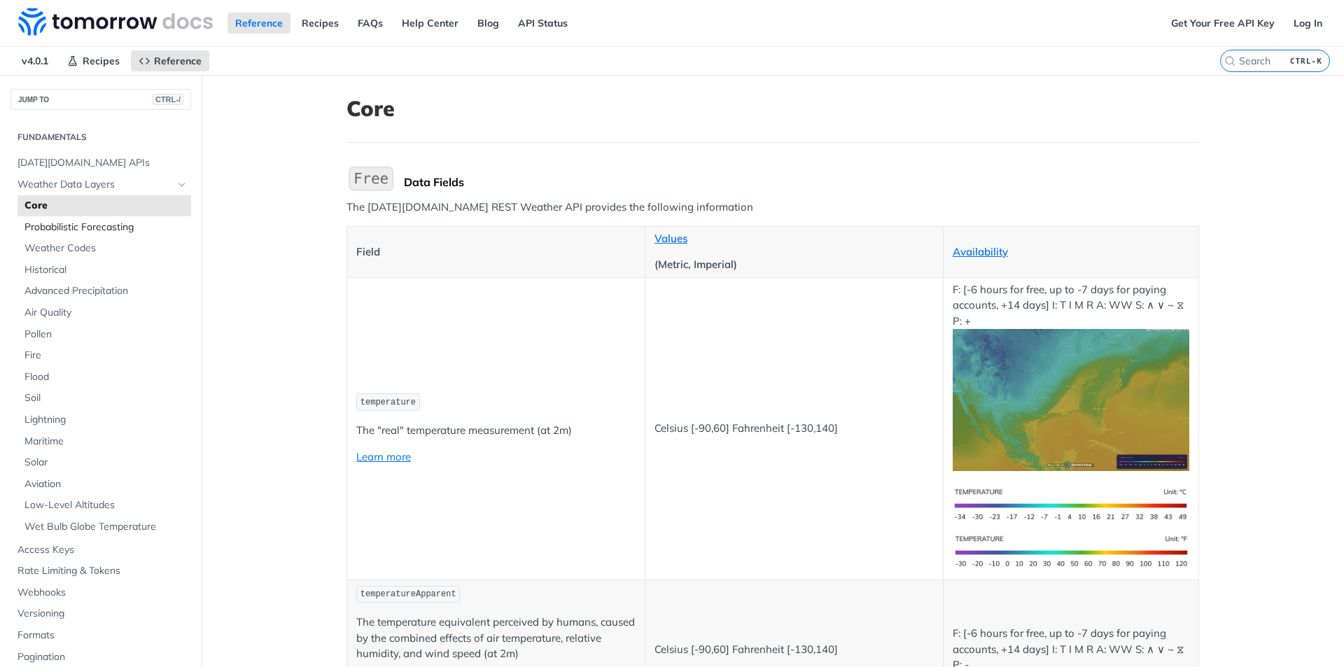
click at [67, 225] on span "Probabilistic Forecasting" at bounding box center [105, 227] width 163 height 14
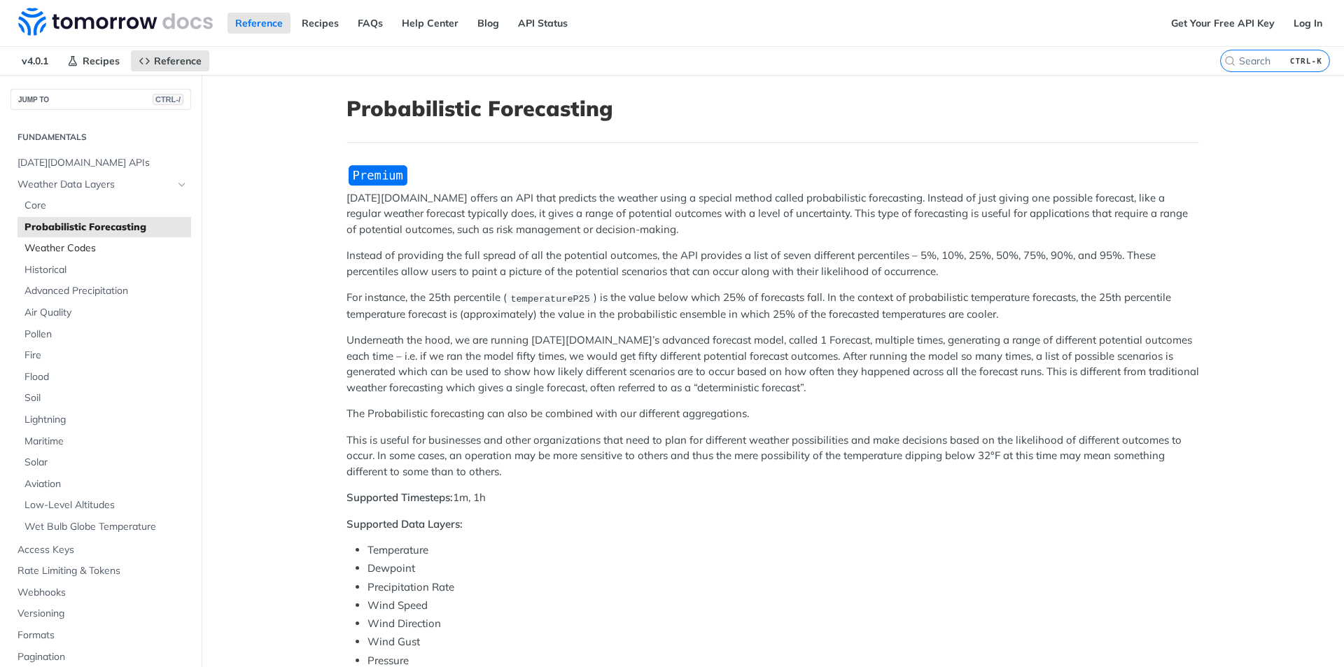
click at [63, 246] on span "Weather Codes" at bounding box center [105, 248] width 163 height 14
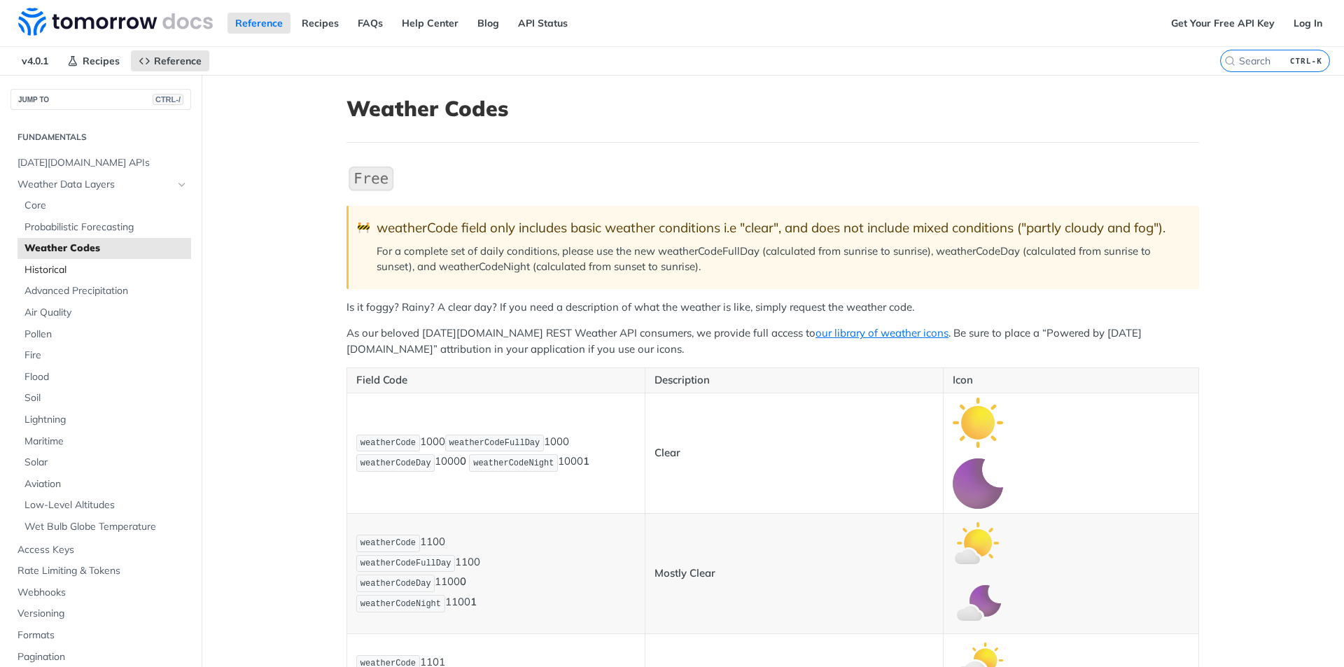
click at [48, 271] on span "Historical" at bounding box center [105, 270] width 163 height 14
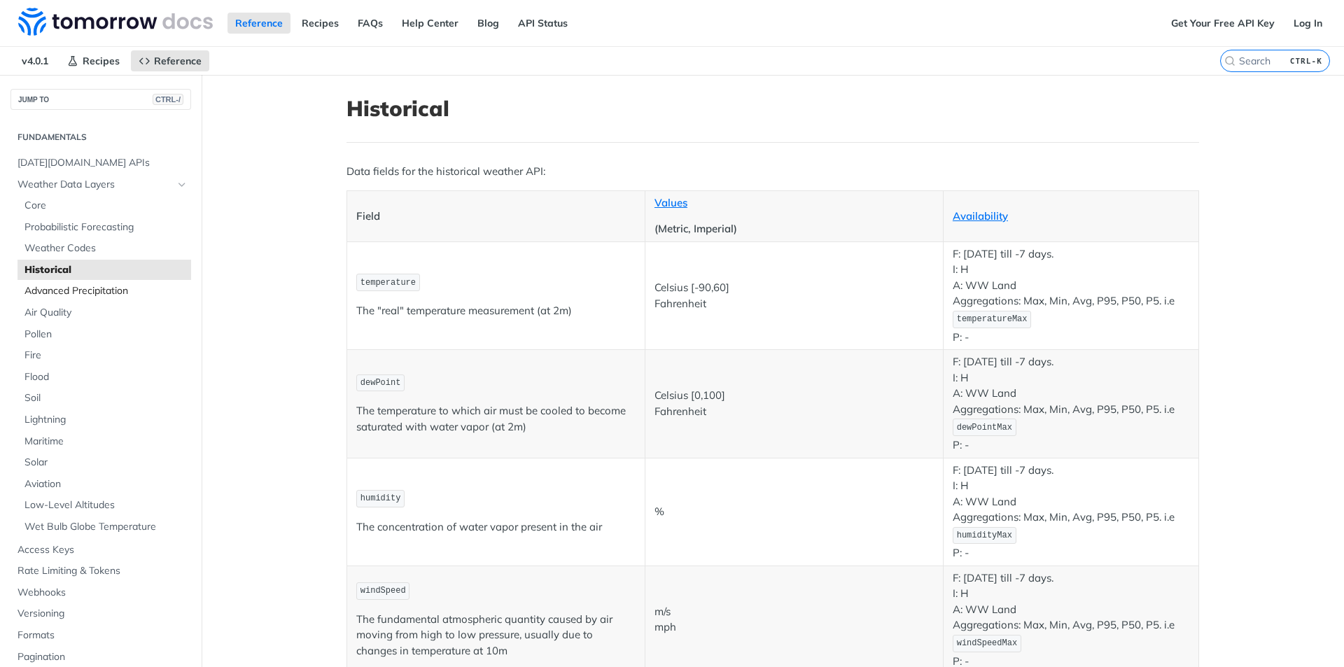
click at [47, 294] on span "Advanced Precipitation" at bounding box center [105, 291] width 163 height 14
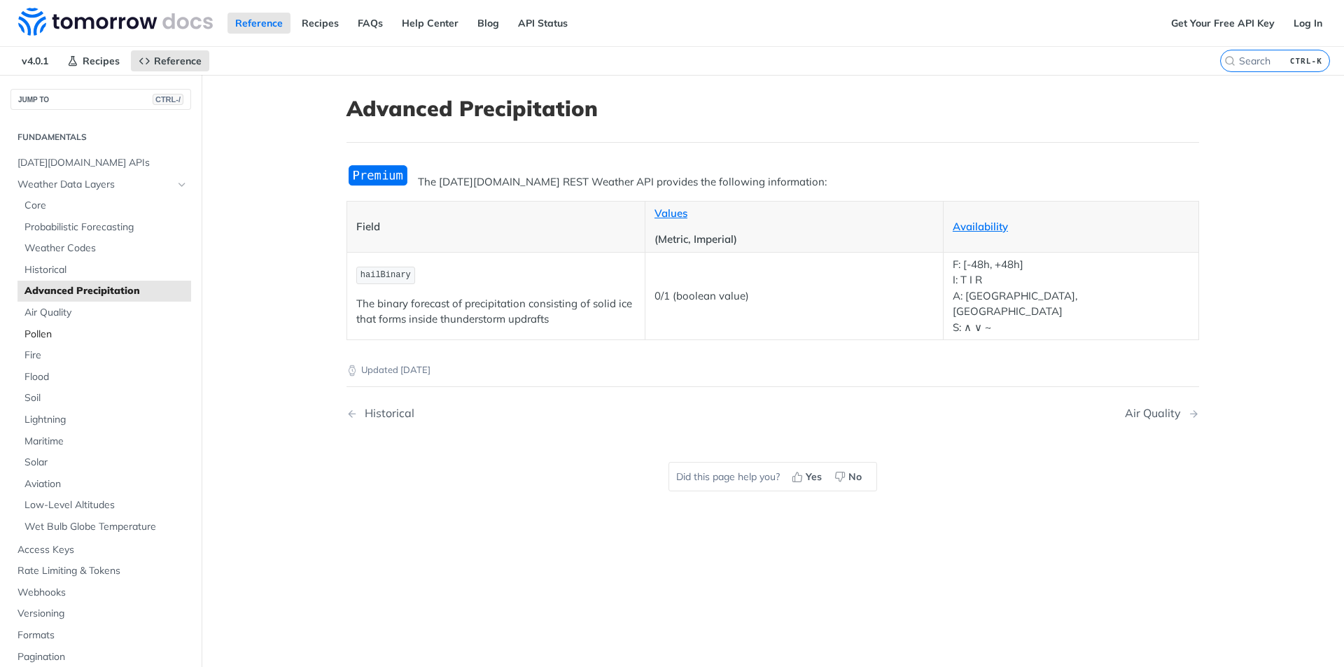
click at [44, 324] on link "Pollen" at bounding box center [104, 334] width 174 height 21
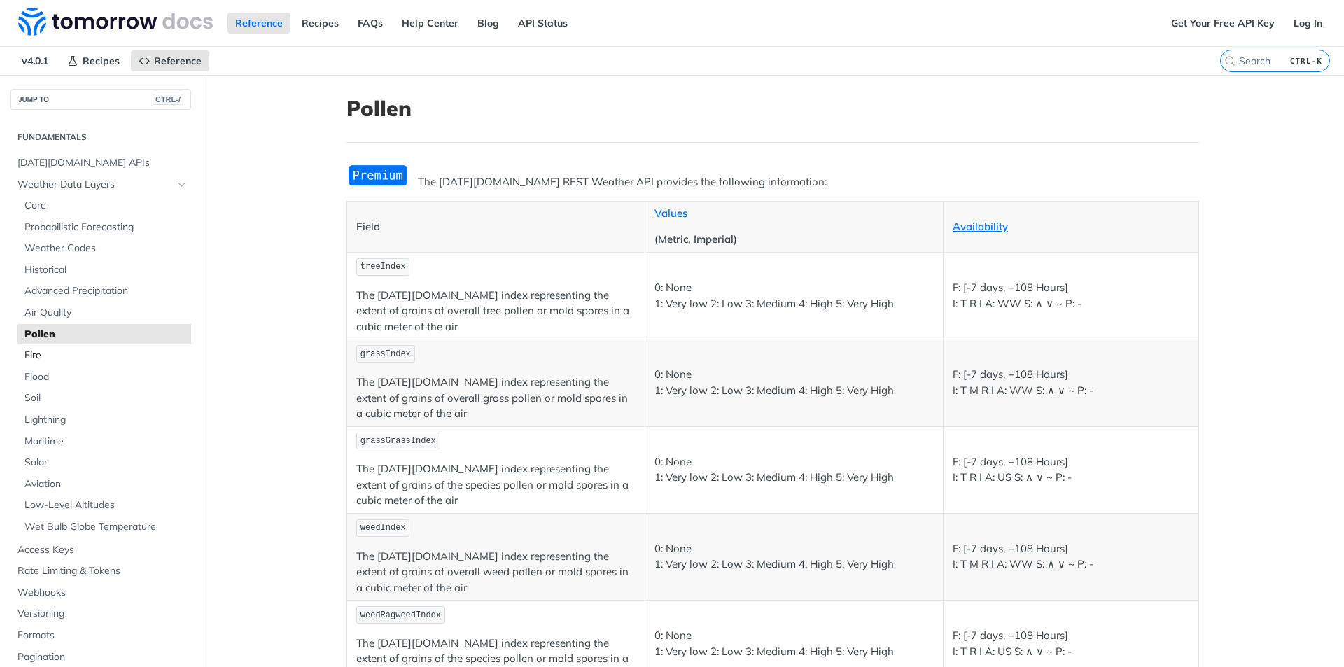
click at [40, 352] on span "Fire" at bounding box center [105, 356] width 163 height 14
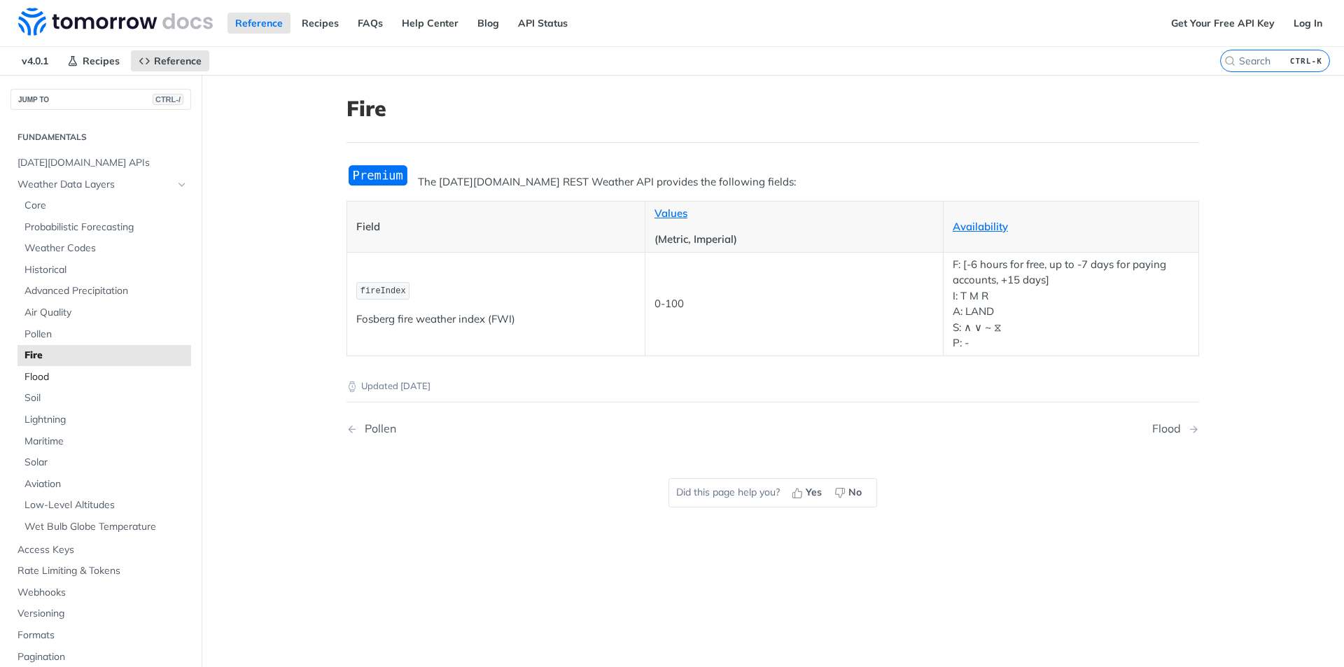
click at [41, 379] on span "Flood" at bounding box center [105, 377] width 163 height 14
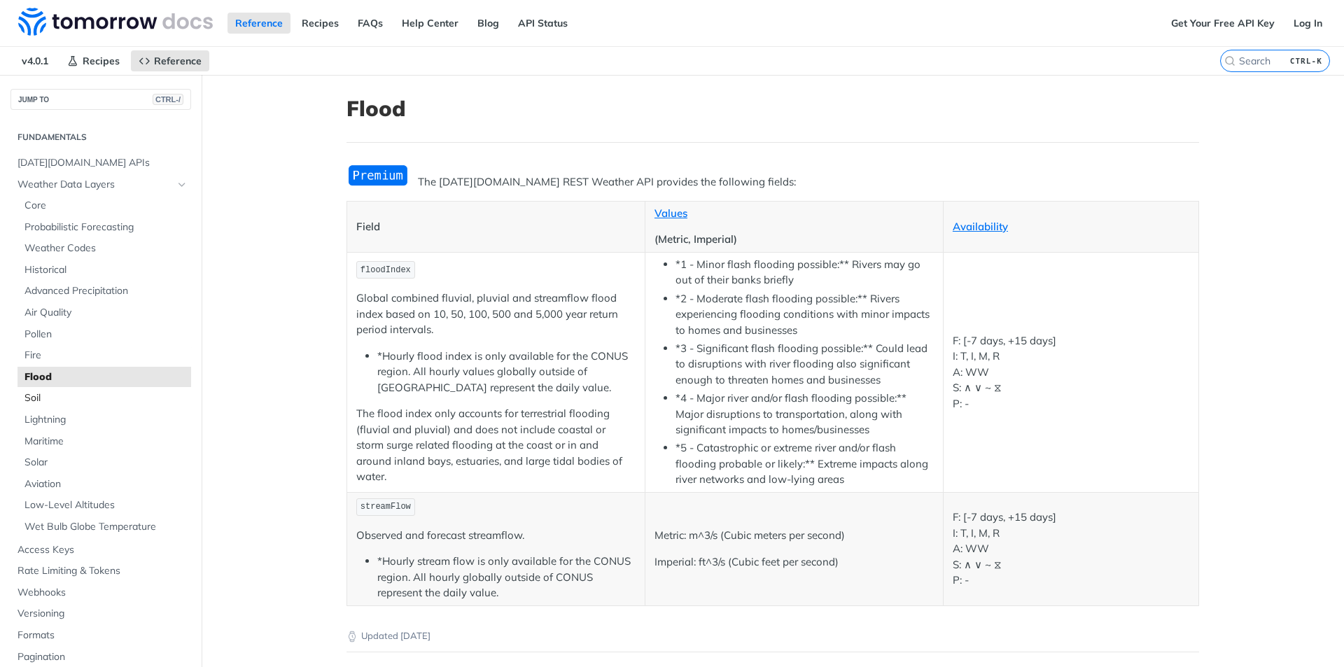
click at [40, 393] on span "Soil" at bounding box center [105, 398] width 163 height 14
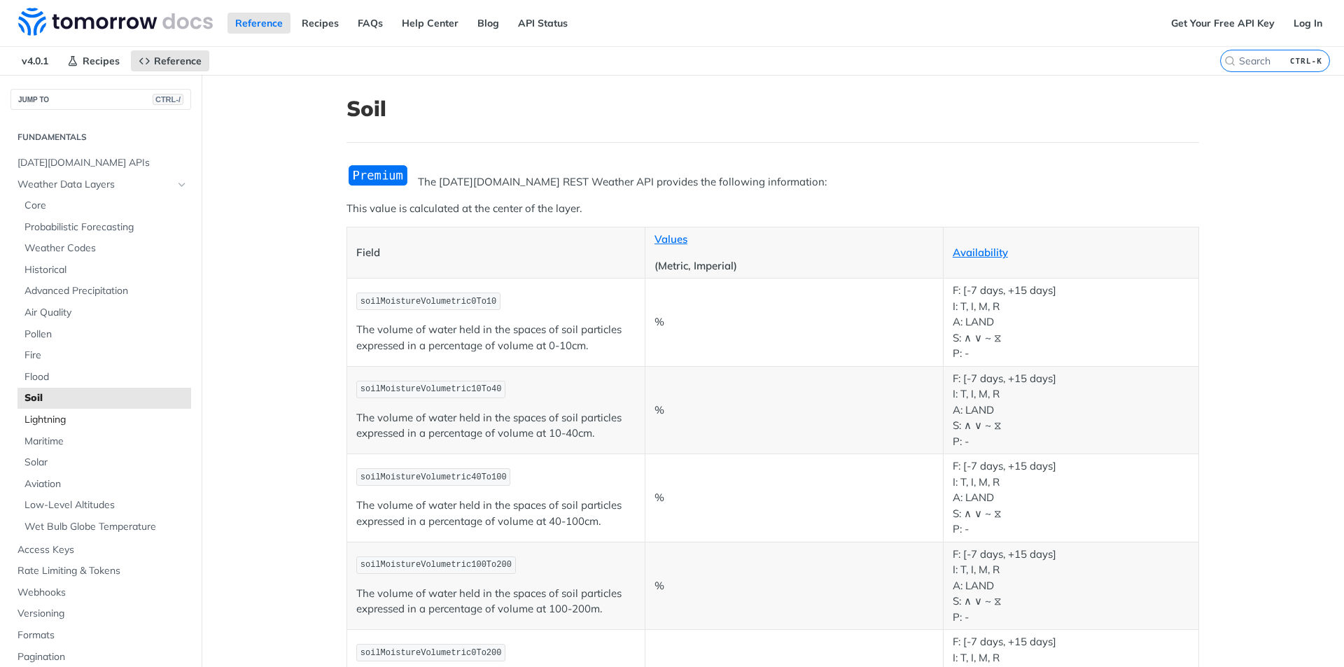
click at [42, 422] on span "Lightning" at bounding box center [105, 420] width 163 height 14
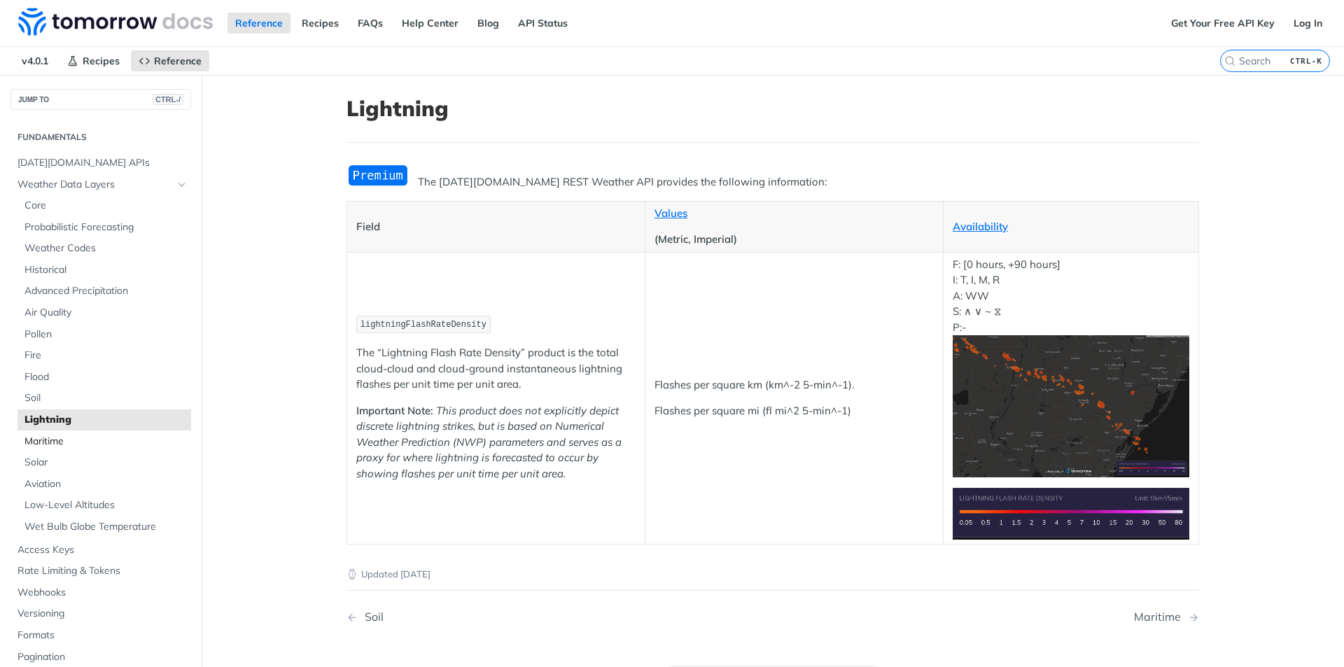
click at [47, 440] on span "Maritime" at bounding box center [105, 442] width 163 height 14
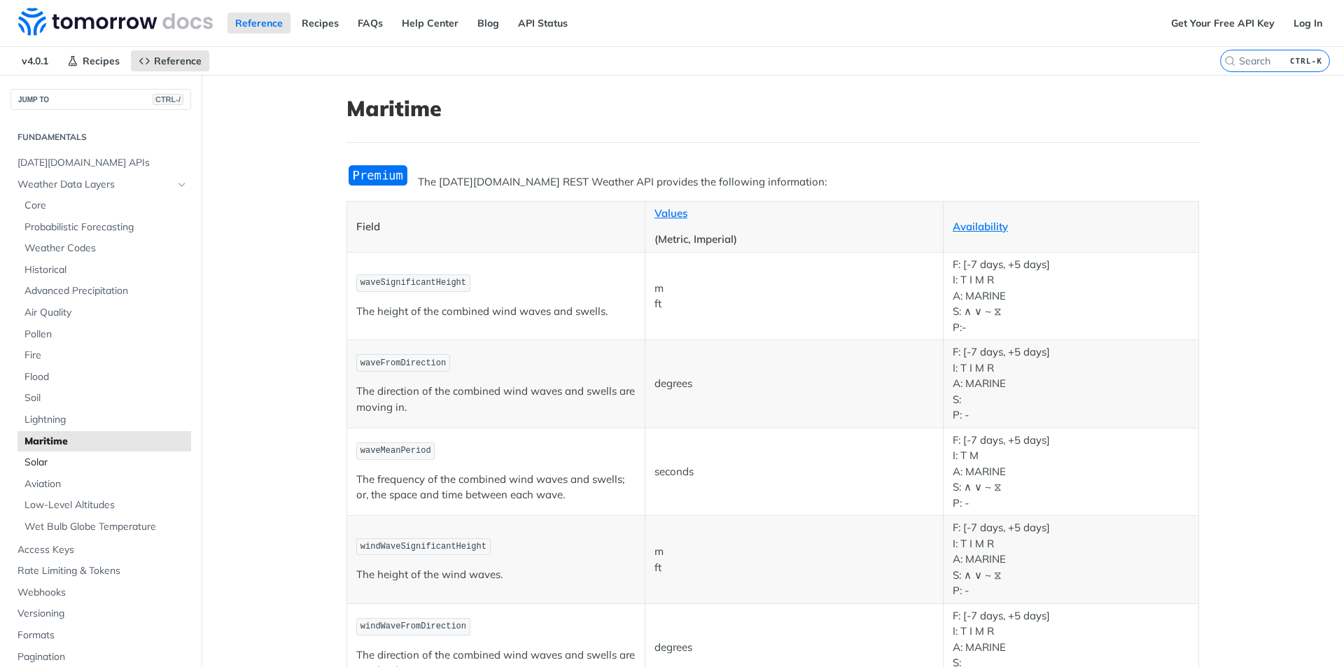
click at [48, 459] on span "Solar" at bounding box center [105, 463] width 163 height 14
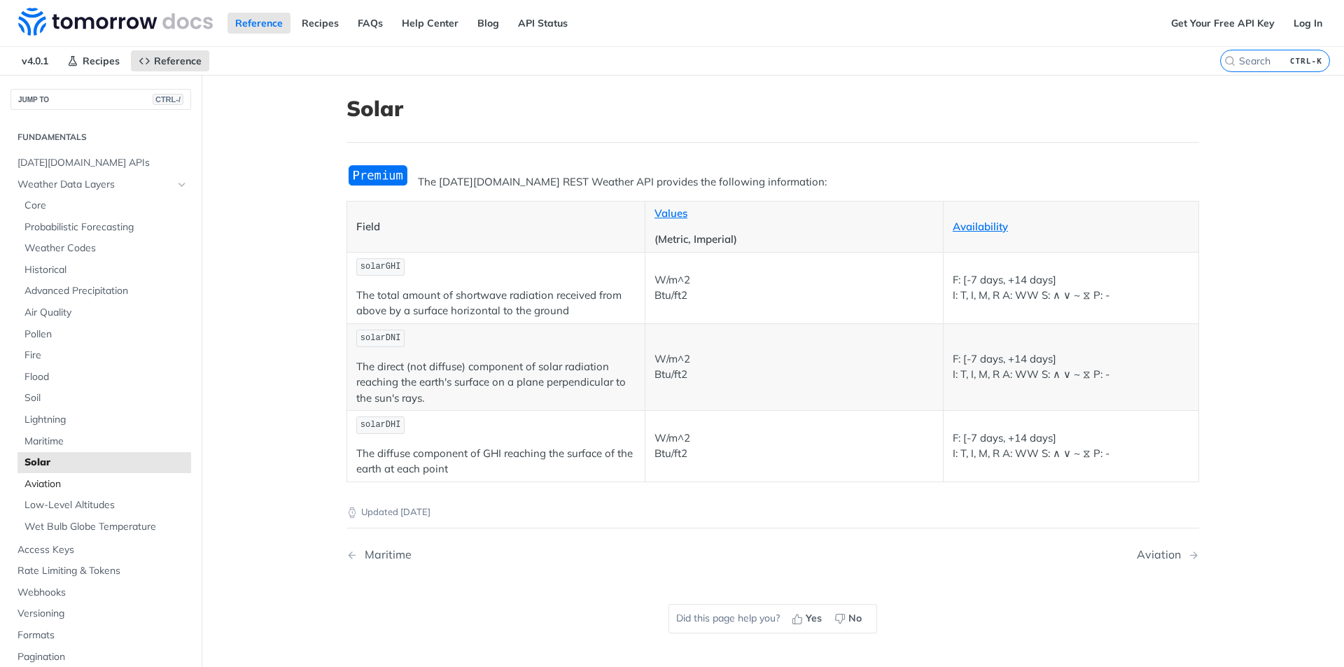
click at [50, 479] on span "Aviation" at bounding box center [105, 484] width 163 height 14
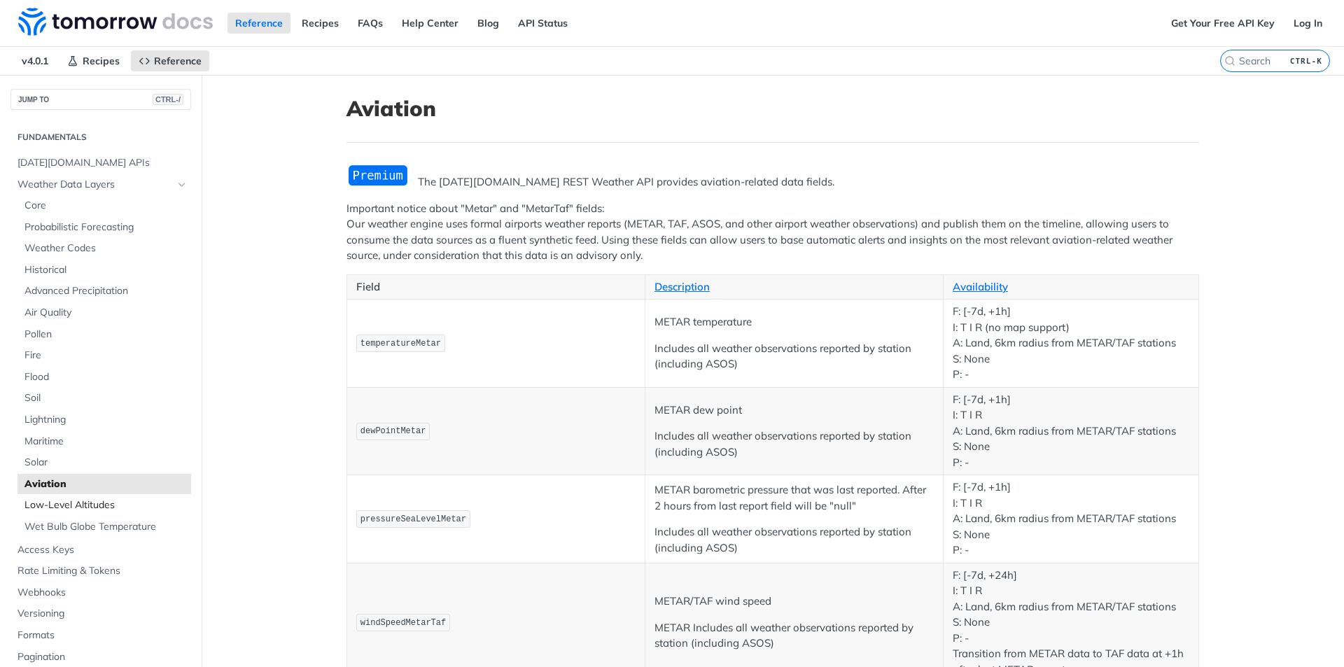
click at [83, 501] on span "Low-Level Altitudes" at bounding box center [105, 505] width 163 height 14
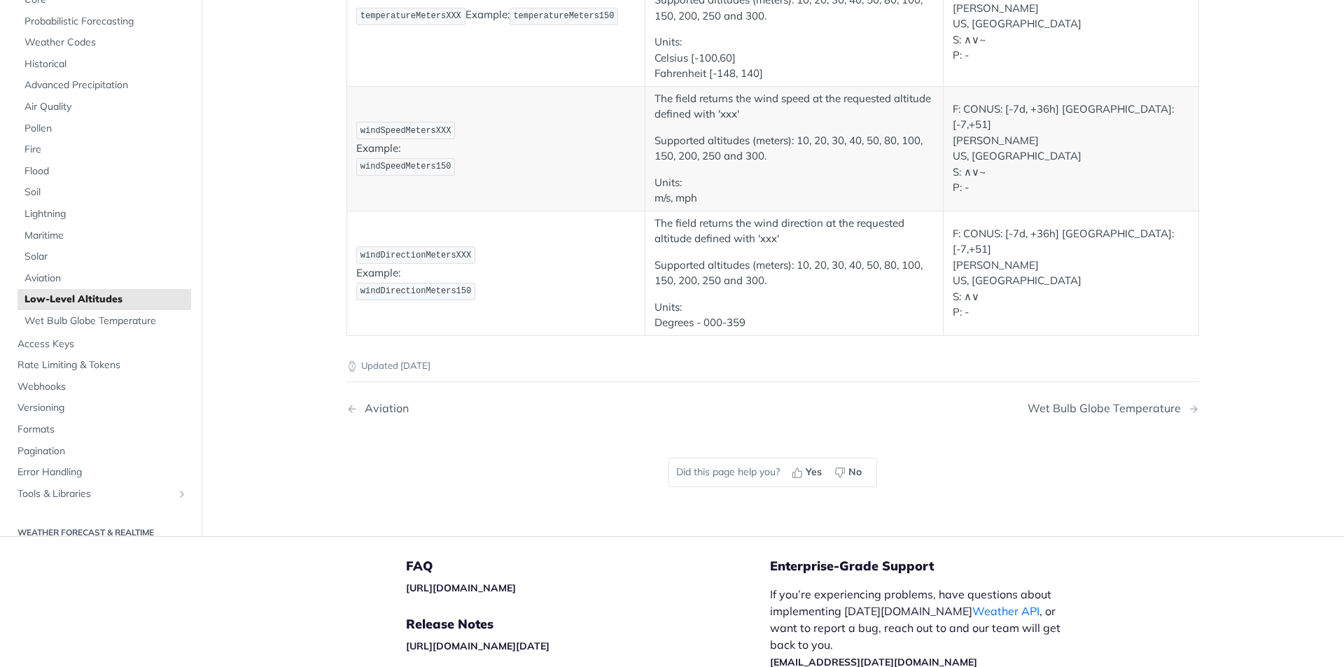
scroll to position [350, 0]
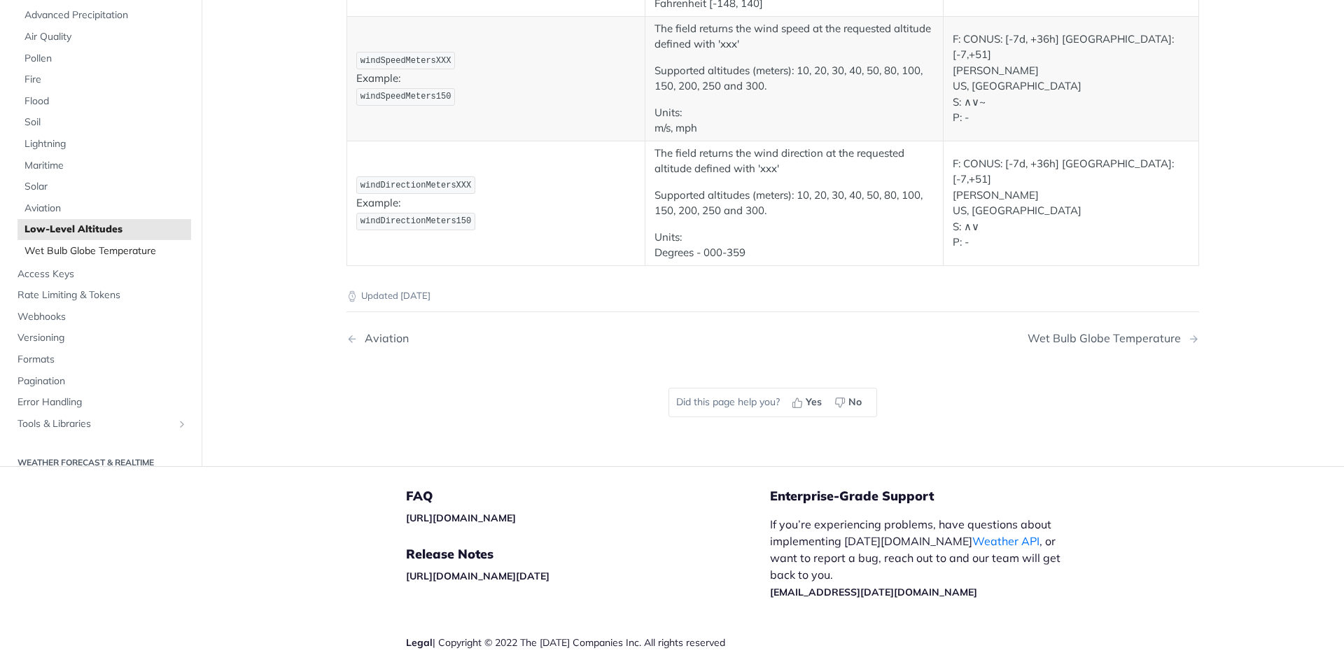
click at [52, 248] on span "Wet Bulb Globe Temperature" at bounding box center [105, 251] width 163 height 14
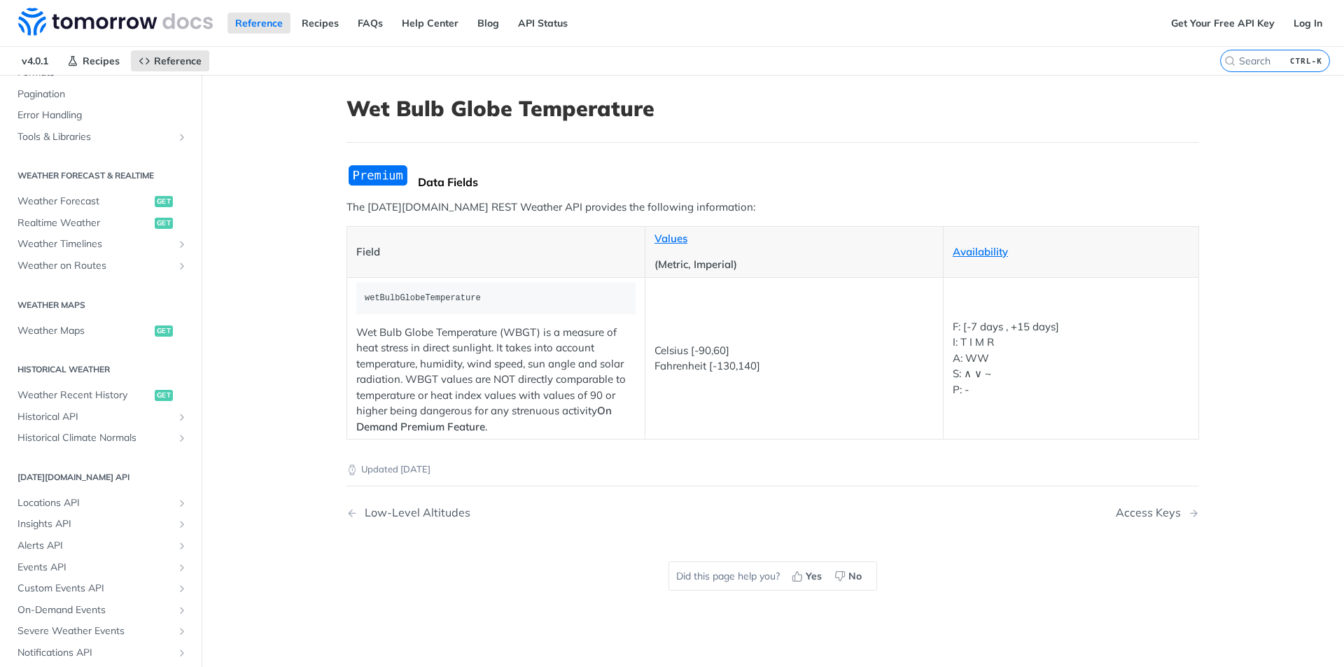
scroll to position [607, 0]
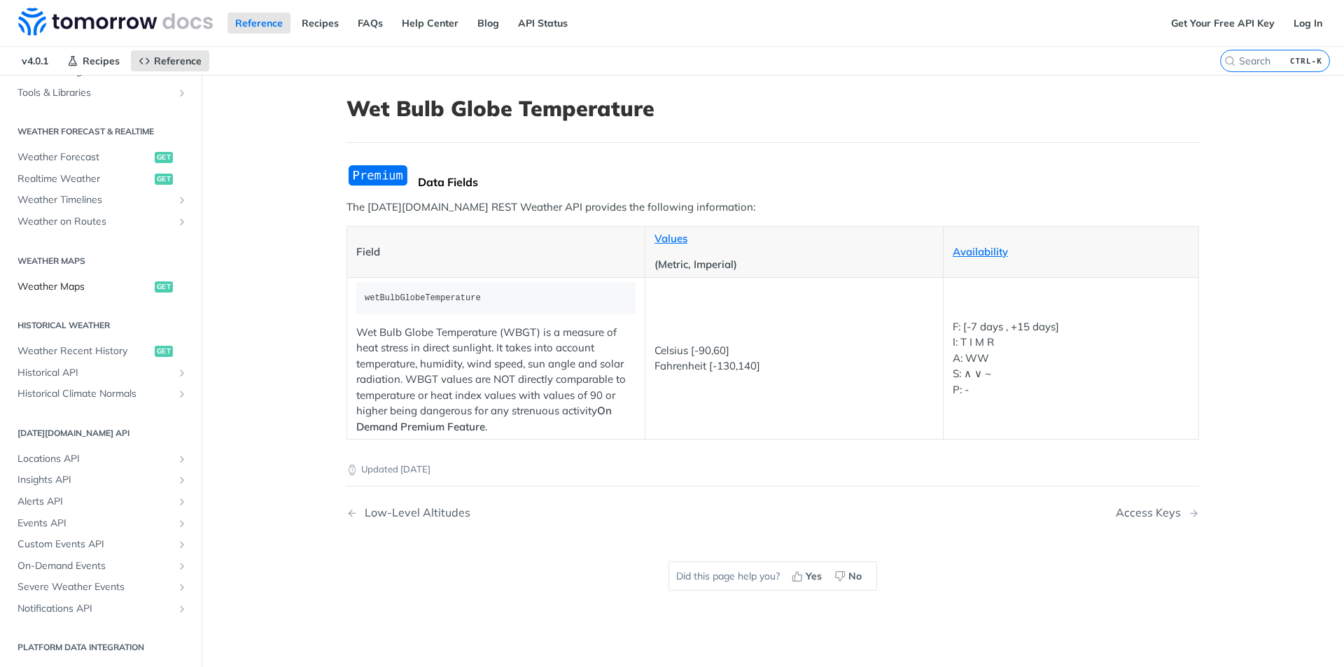
click at [62, 283] on span "Weather Maps" at bounding box center [84, 287] width 134 height 14
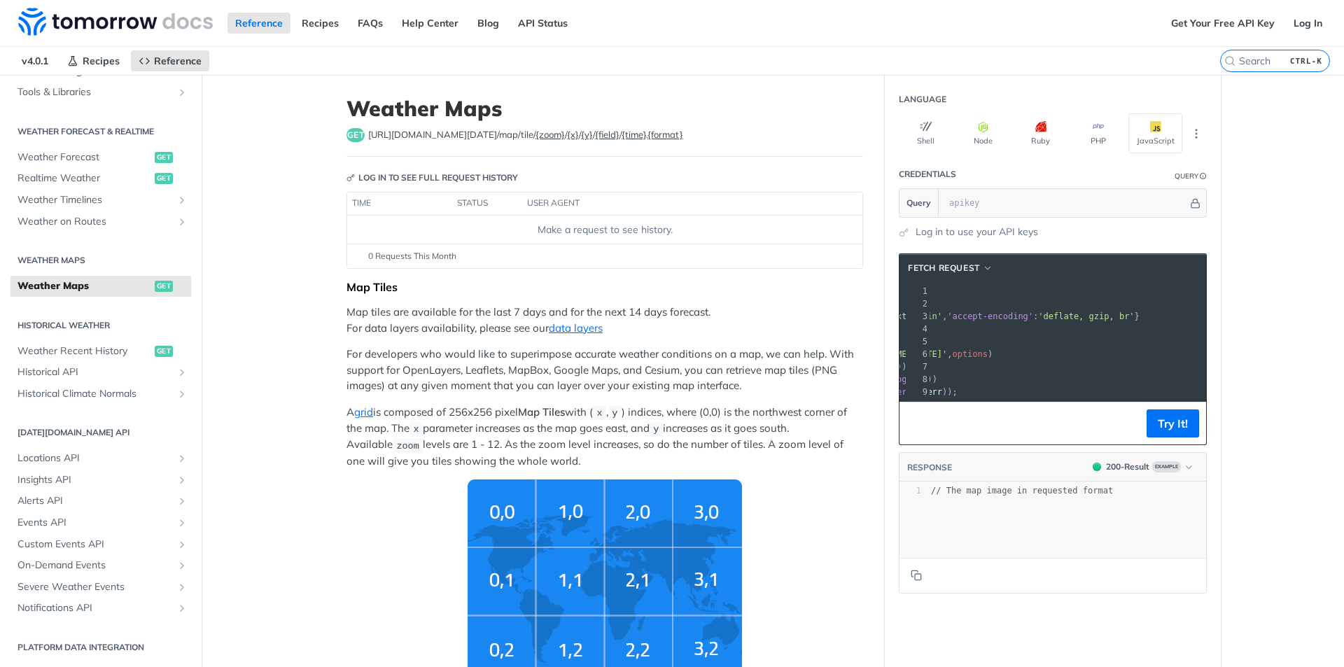
scroll to position [0, 153]
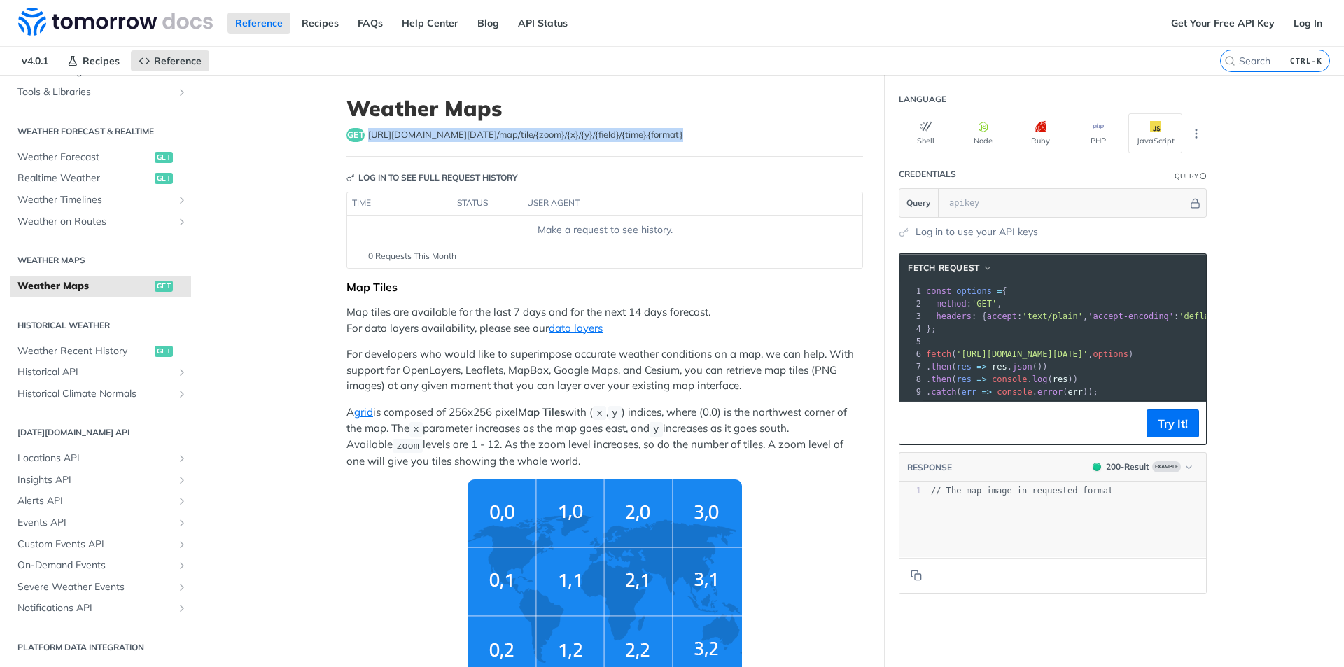
drag, startPoint x: 673, startPoint y: 136, endPoint x: 363, endPoint y: 130, distance: 309.4
click at [363, 130] on div "get https://api.tomorrow.io/v4 /map/tile/ {zoom} / {x} / {y} / {field} / {time}…" at bounding box center [604, 135] width 517 height 14
copy span "https://api.tomorrow.io/v4 /map/tile/ {zoom} / {x} / {y} / {field} / {time} . {…"
click at [1286, 27] on link "Log In" at bounding box center [1308, 23] width 44 height 21
